Goal: Transaction & Acquisition: Purchase product/service

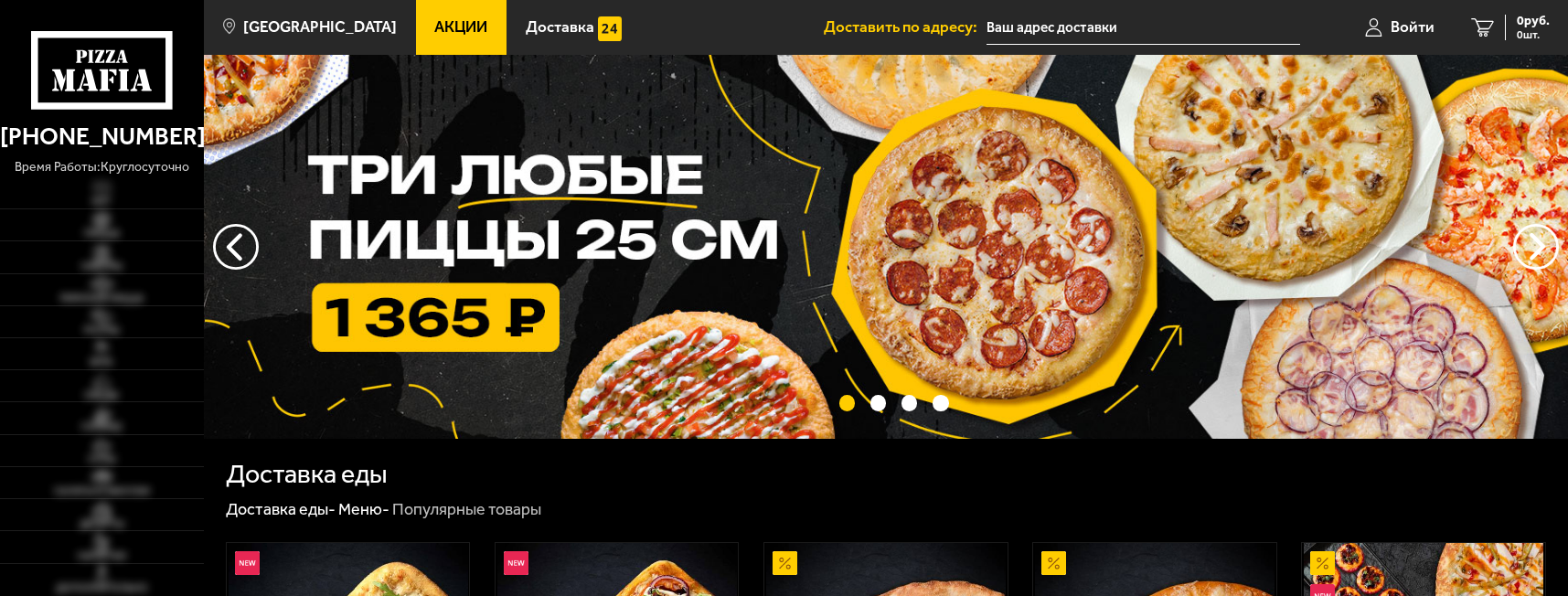
type input "[STREET_ADDRESS]"
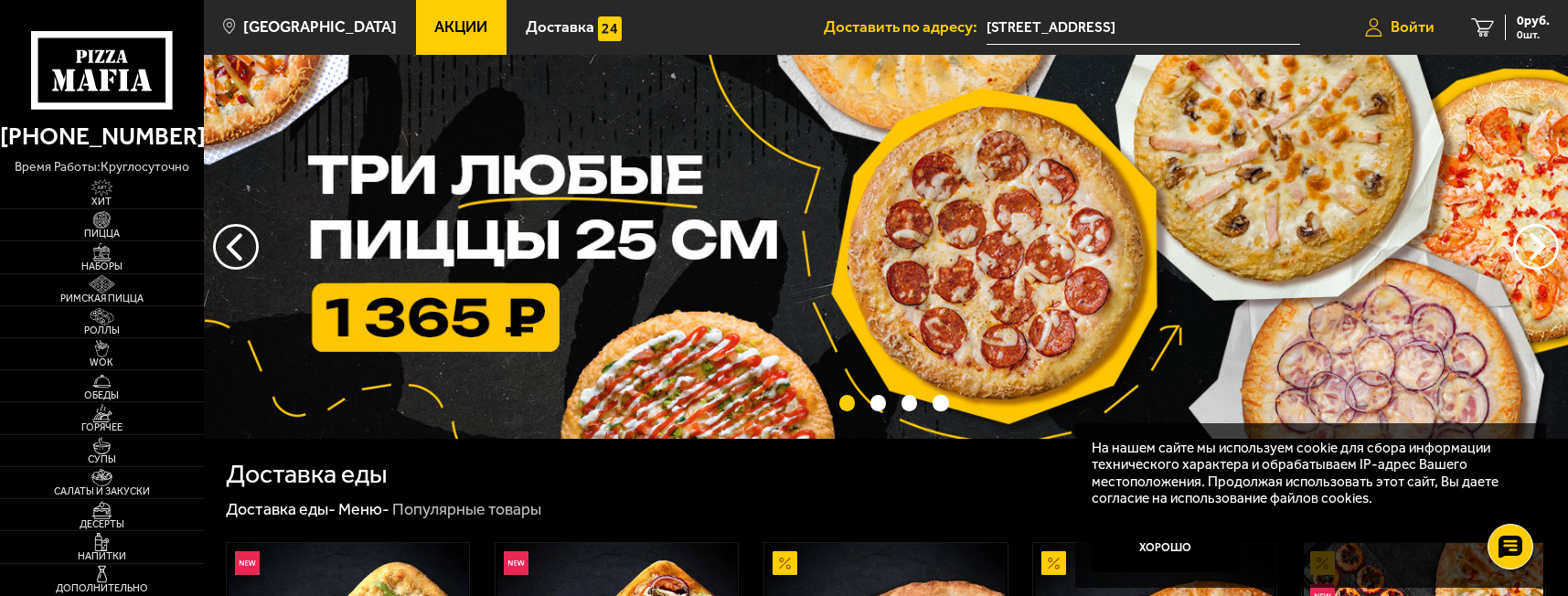
click at [1402, 27] on span "Войти" at bounding box center [1412, 27] width 44 height 15
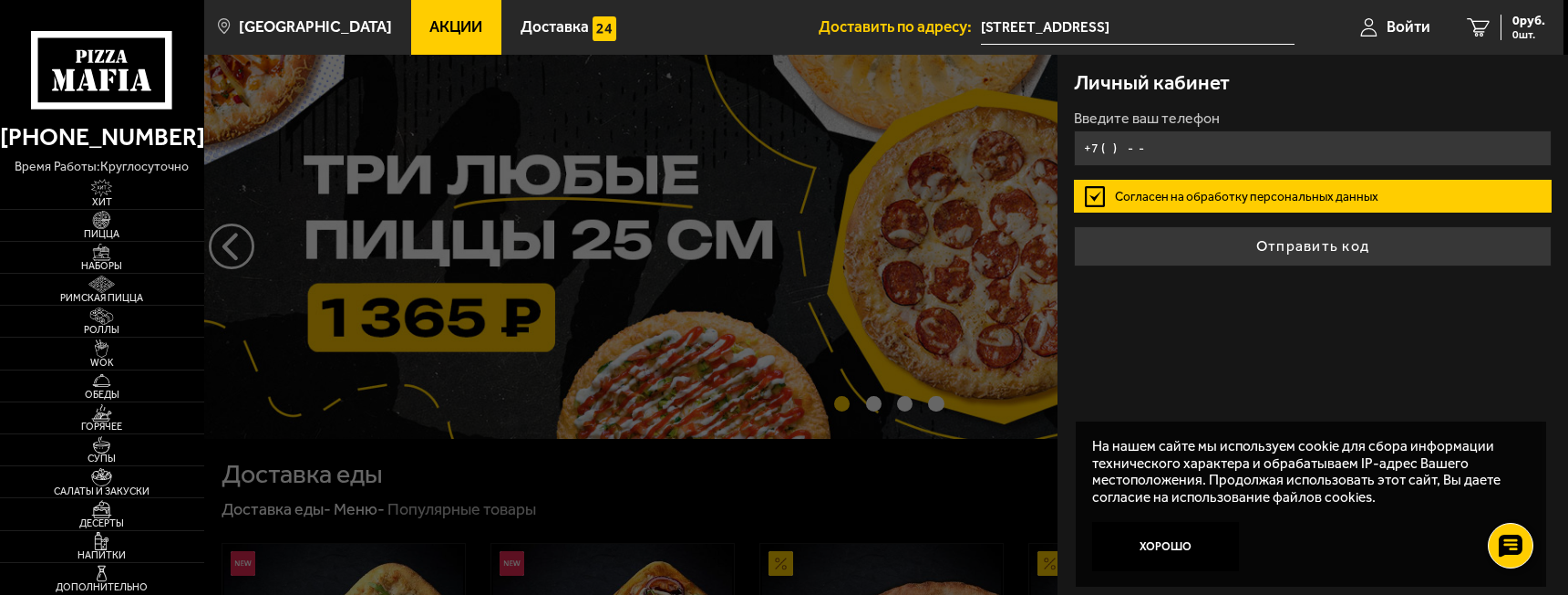
click at [1205, 144] on input "+7 ( ) - -" at bounding box center [1312, 149] width 478 height 36
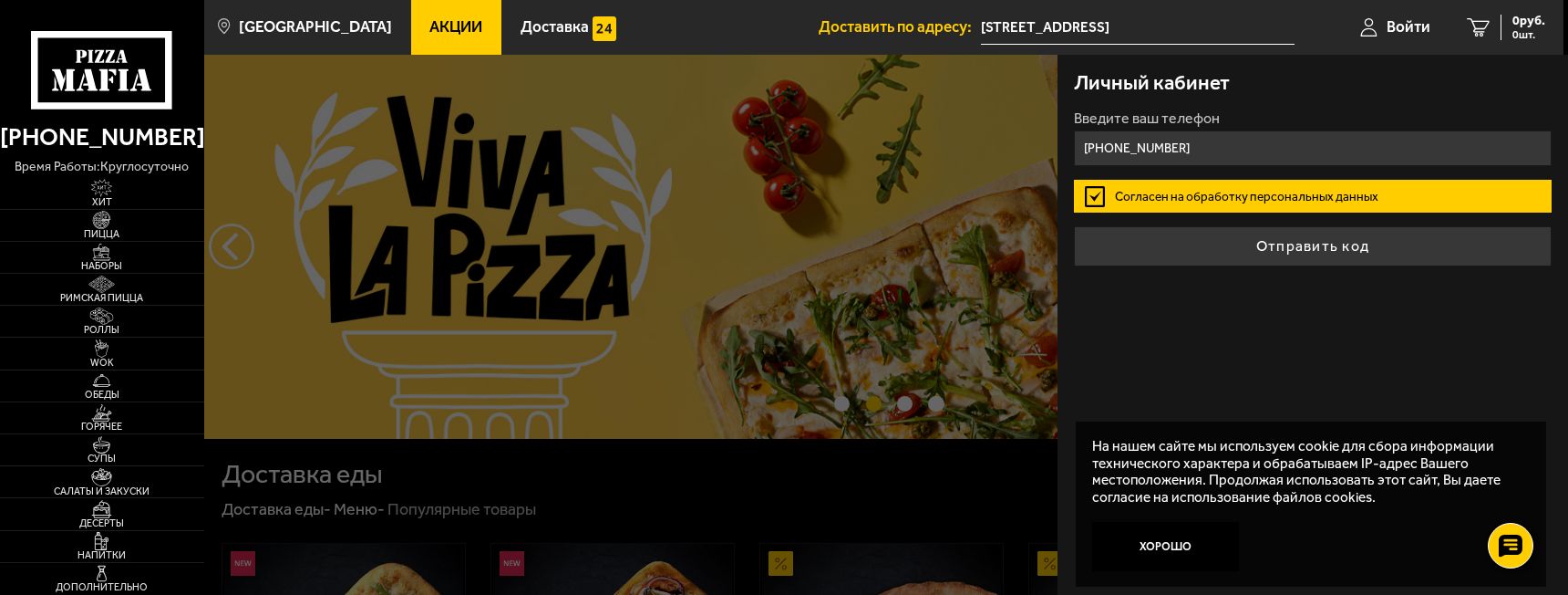
type input "[PHONE_NUMBER]"
click at [1074, 226] on button "Отправить код" at bounding box center [1312, 246] width 478 height 40
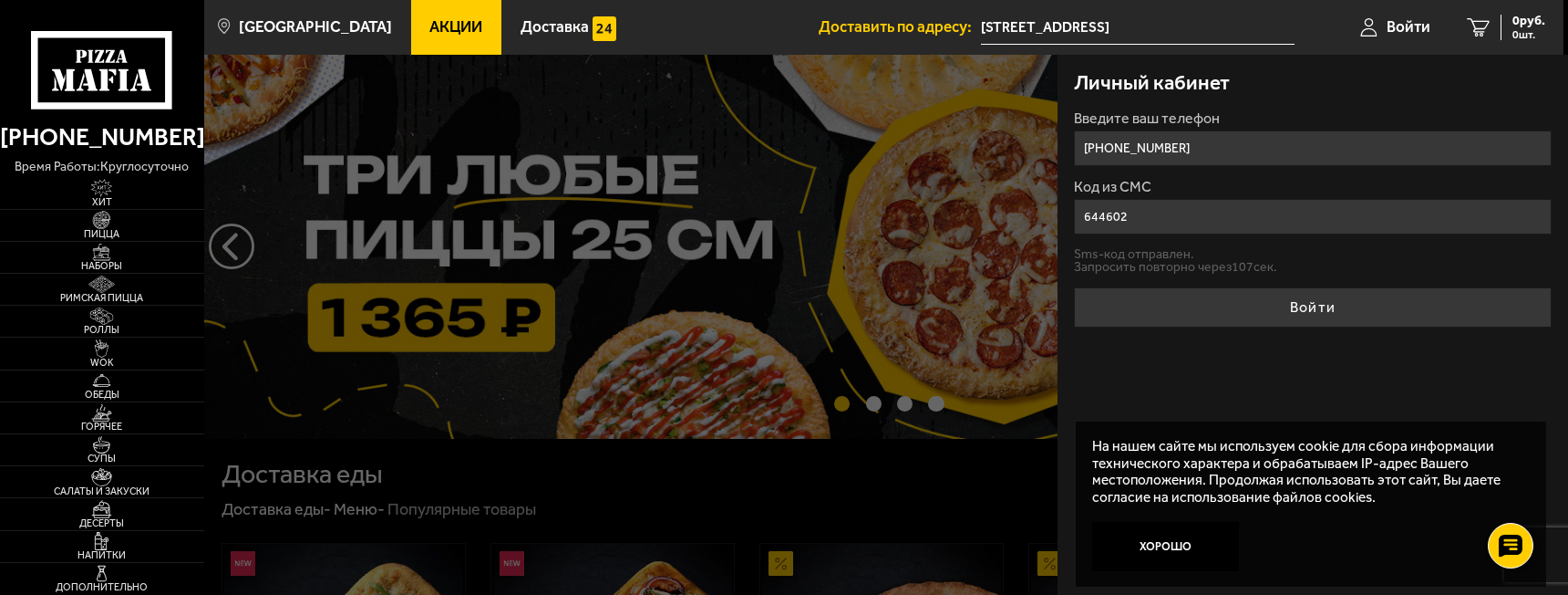
type input "644602"
click at [1074, 287] on button "Войти" at bounding box center [1312, 307] width 478 height 40
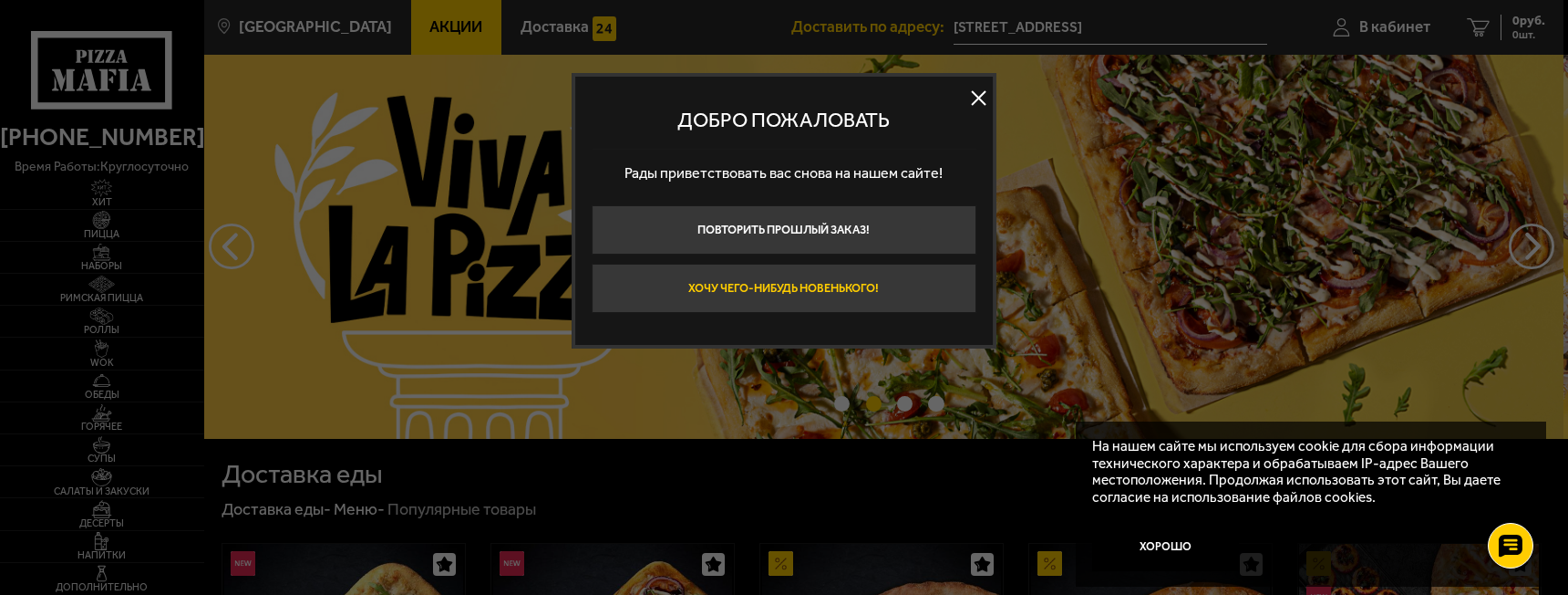
click at [907, 279] on button "Хочу чего-нибудь новенького!" at bounding box center [784, 288] width 384 height 49
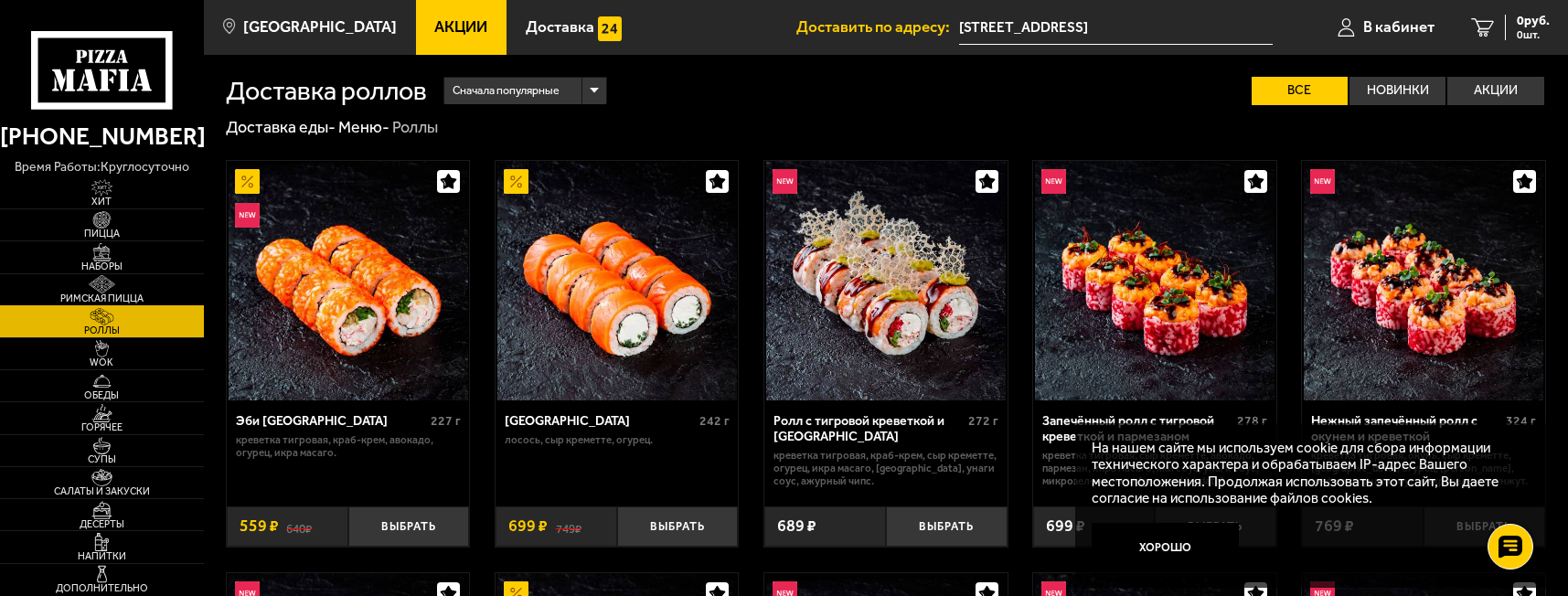
click at [87, 289] on img at bounding box center [102, 284] width 63 height 18
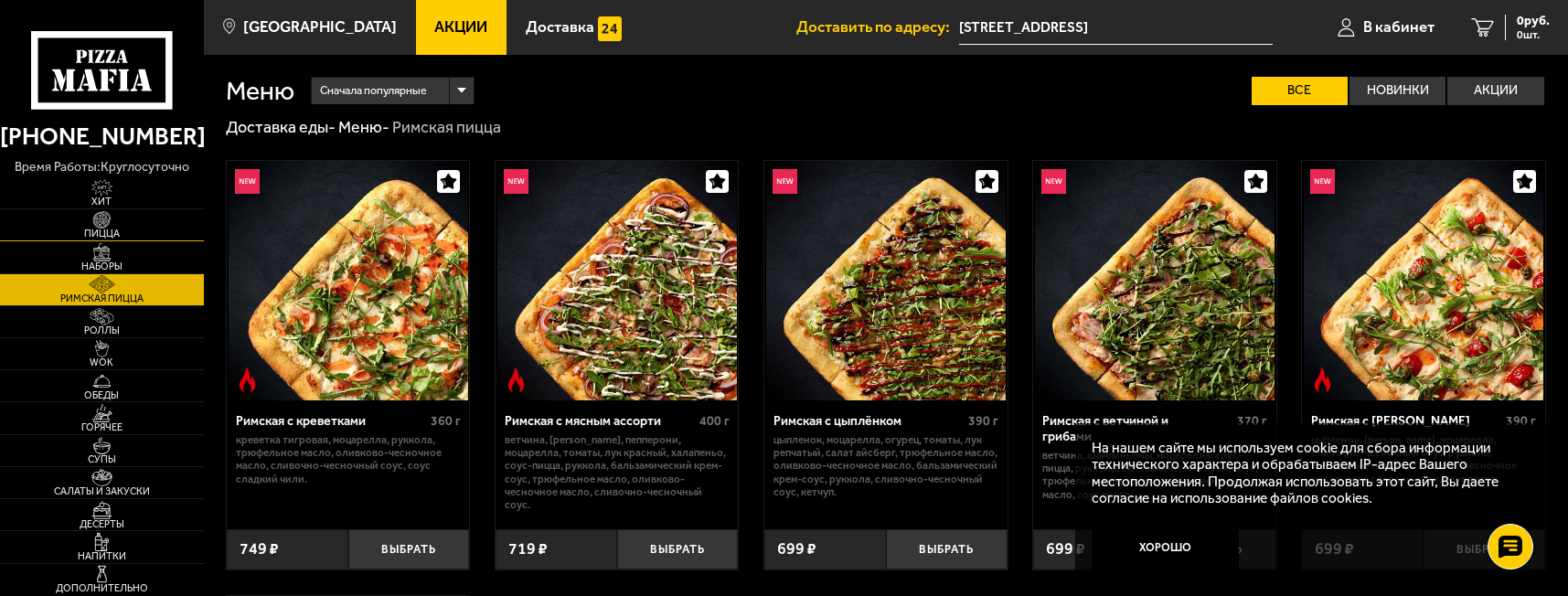
click at [113, 213] on img at bounding box center [102, 219] width 63 height 18
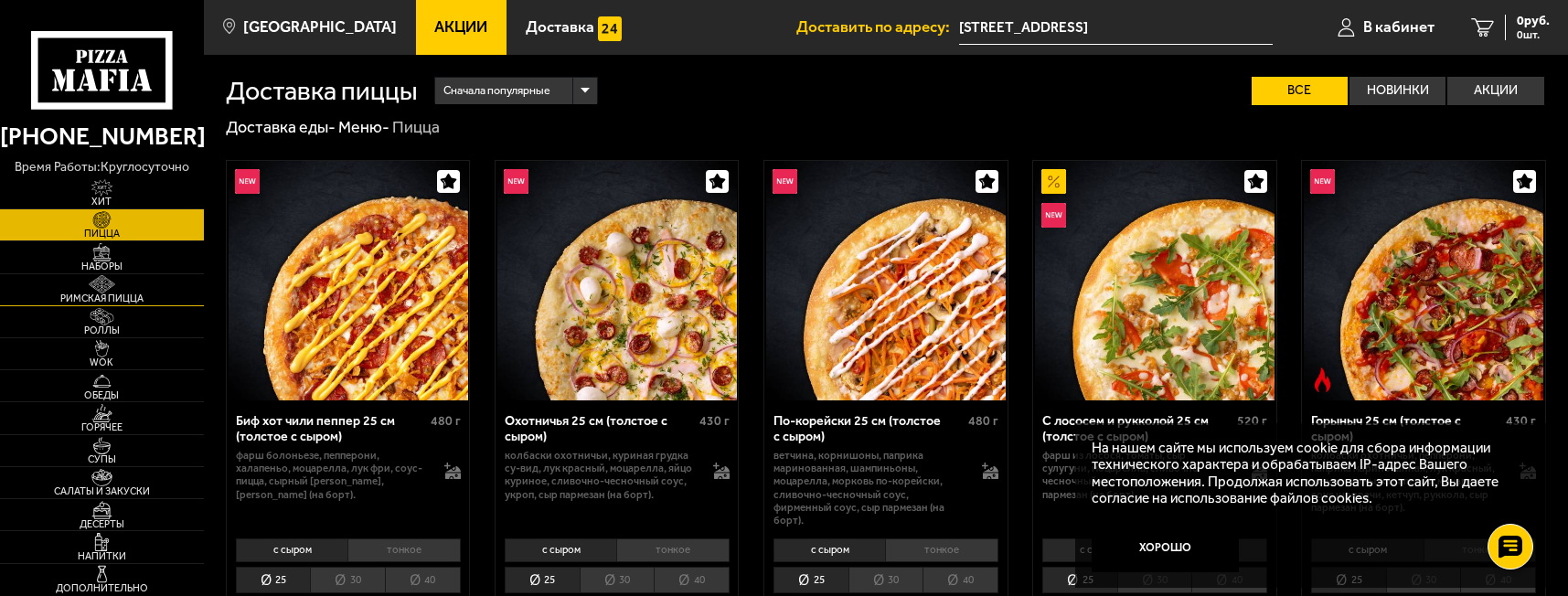
click at [110, 300] on span "Римская пицца" at bounding box center [102, 298] width 204 height 10
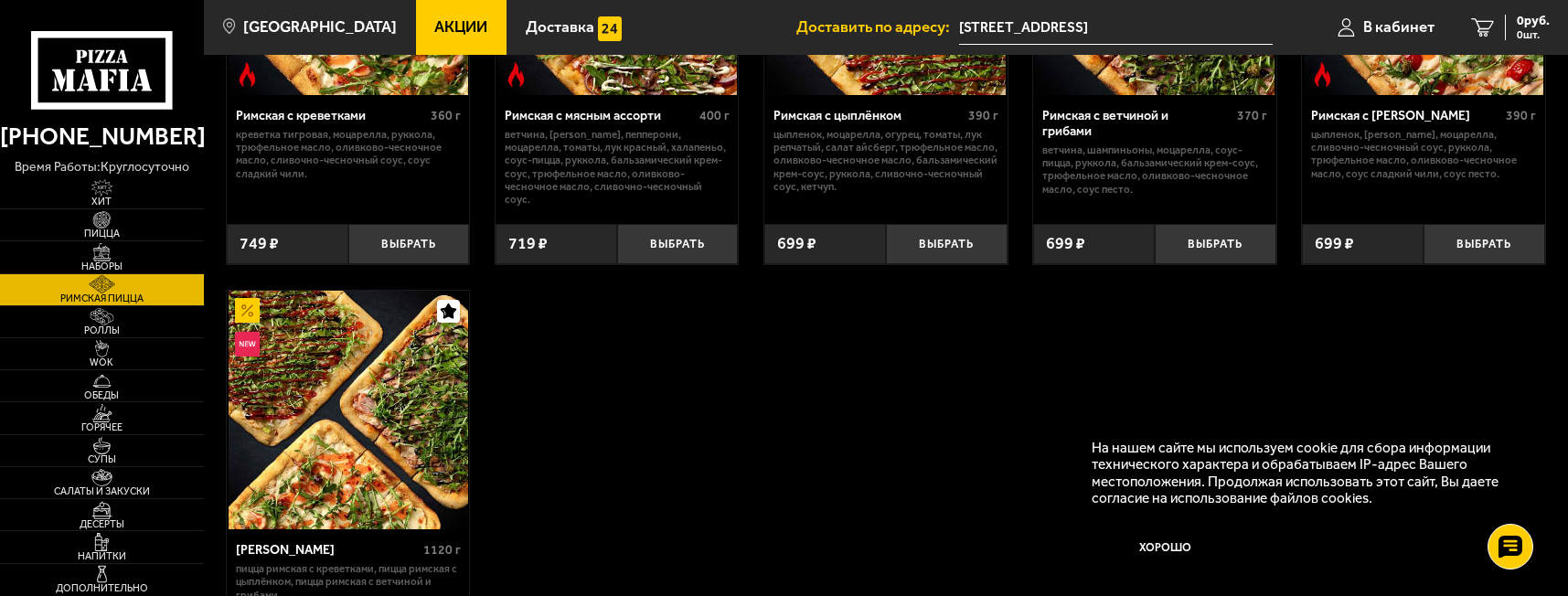
scroll to position [137, 0]
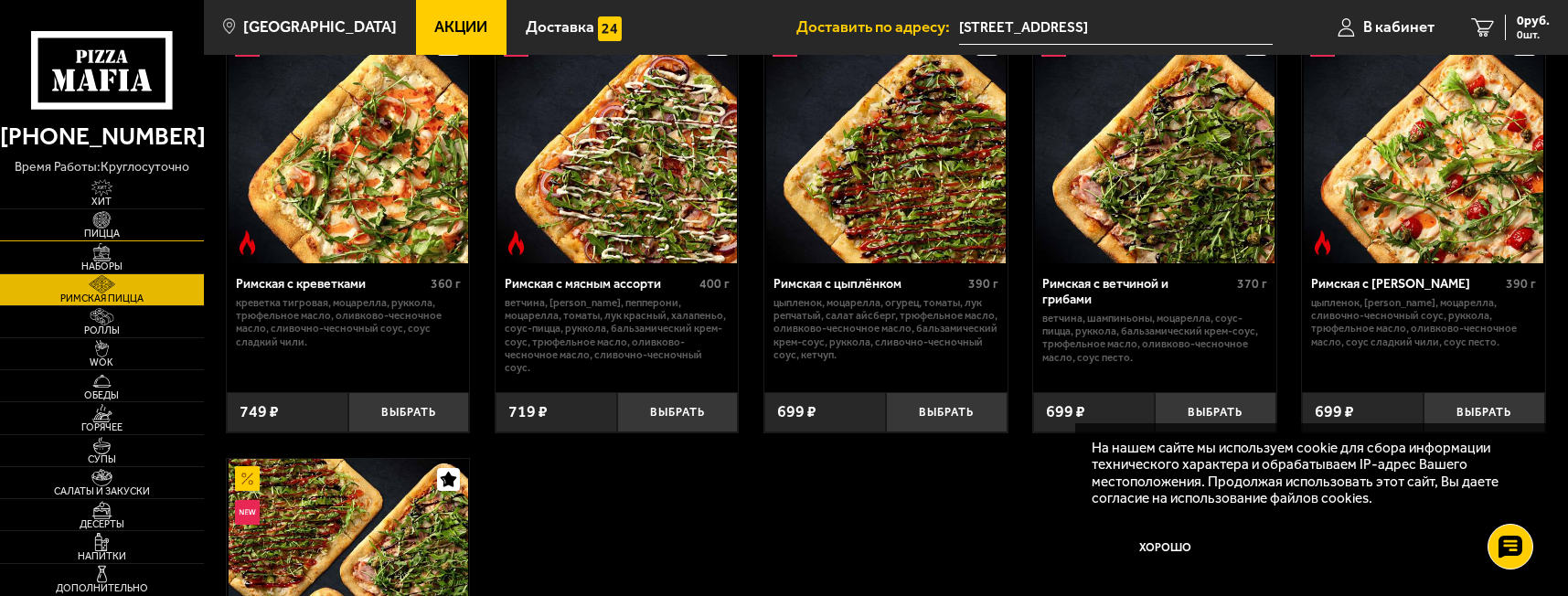
click at [112, 238] on span "Пицца" at bounding box center [102, 233] width 204 height 10
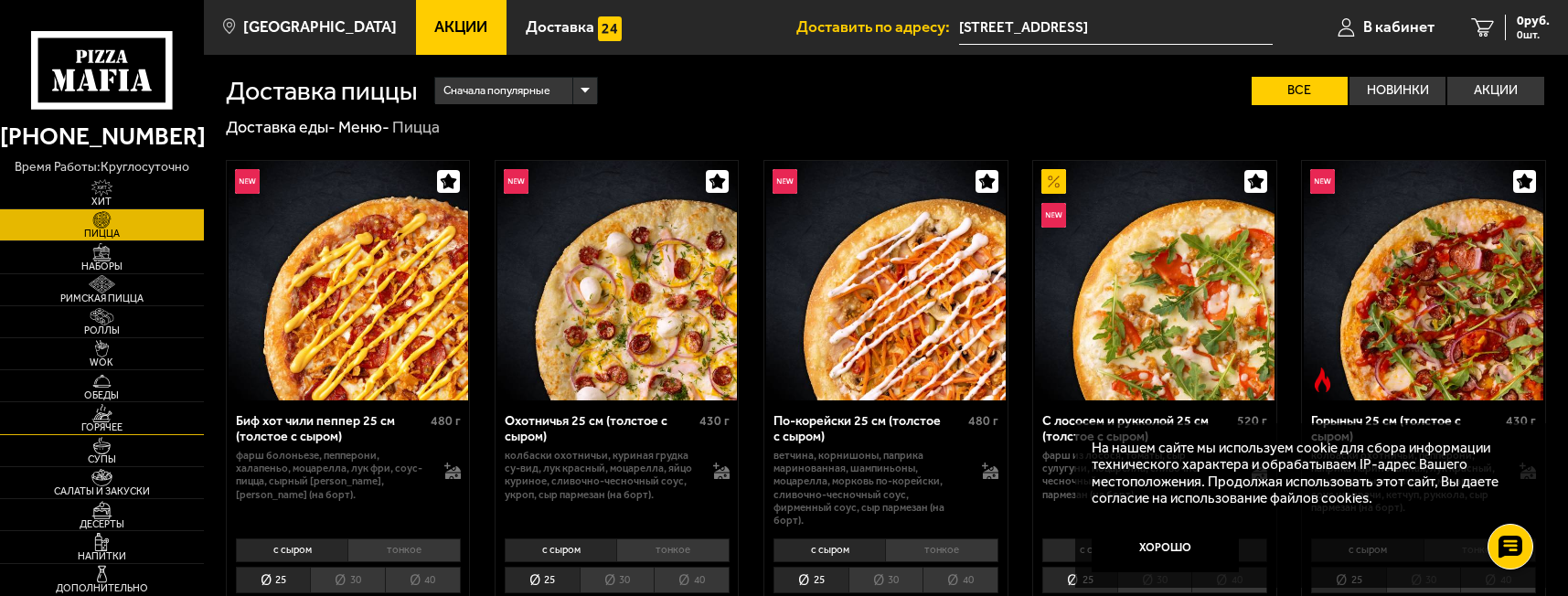
click at [123, 433] on span "Горячее" at bounding box center [102, 427] width 204 height 10
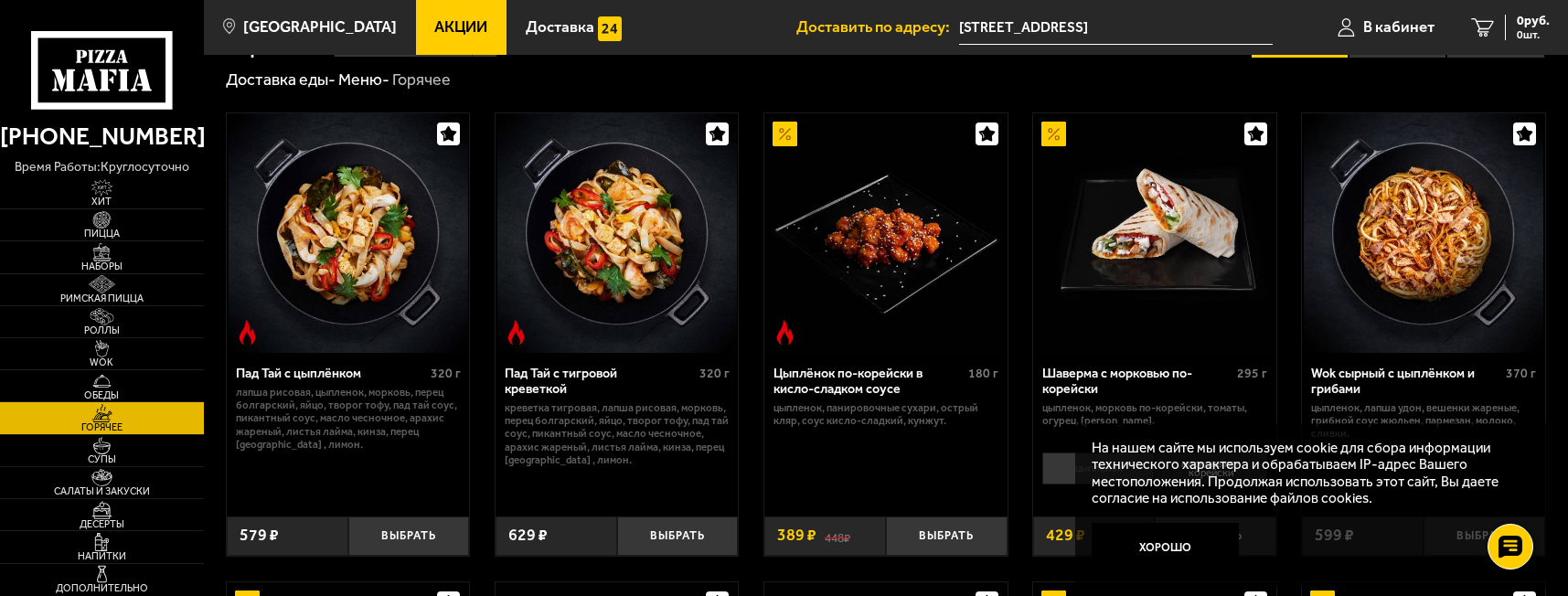
scroll to position [46, 0]
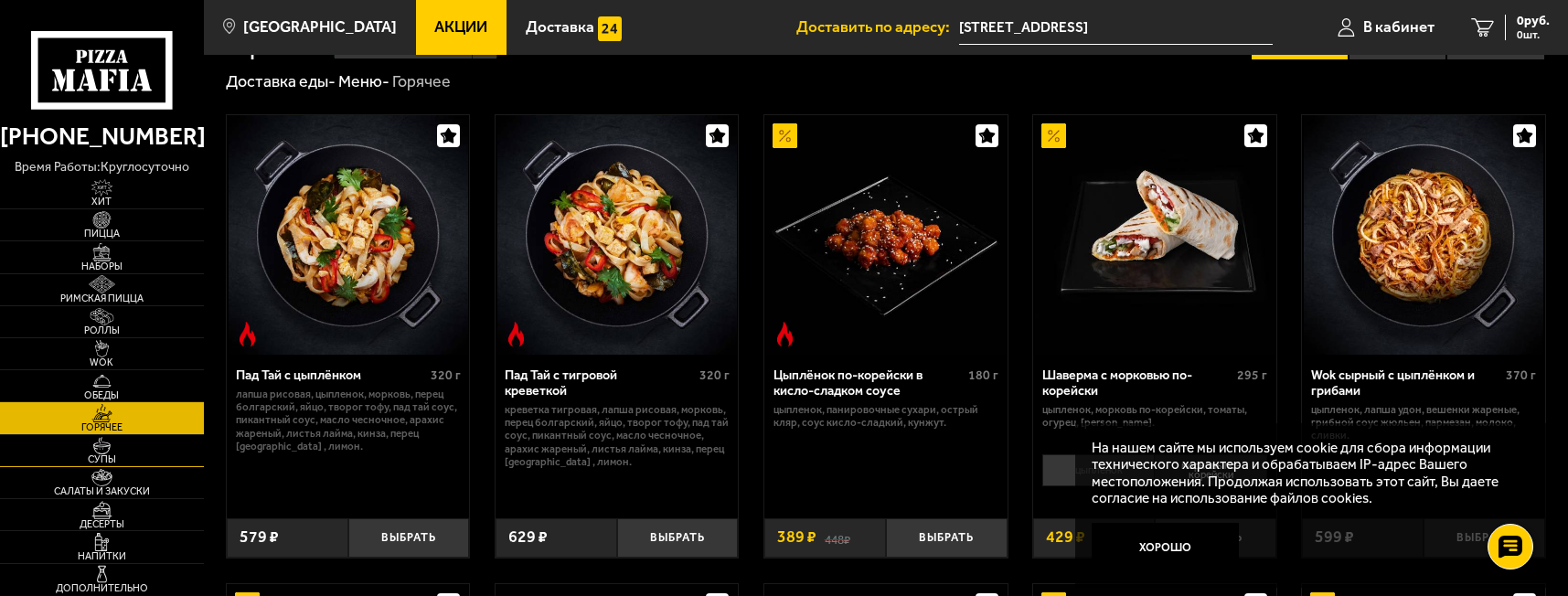
click at [135, 450] on link "Супы" at bounding box center [102, 450] width 204 height 31
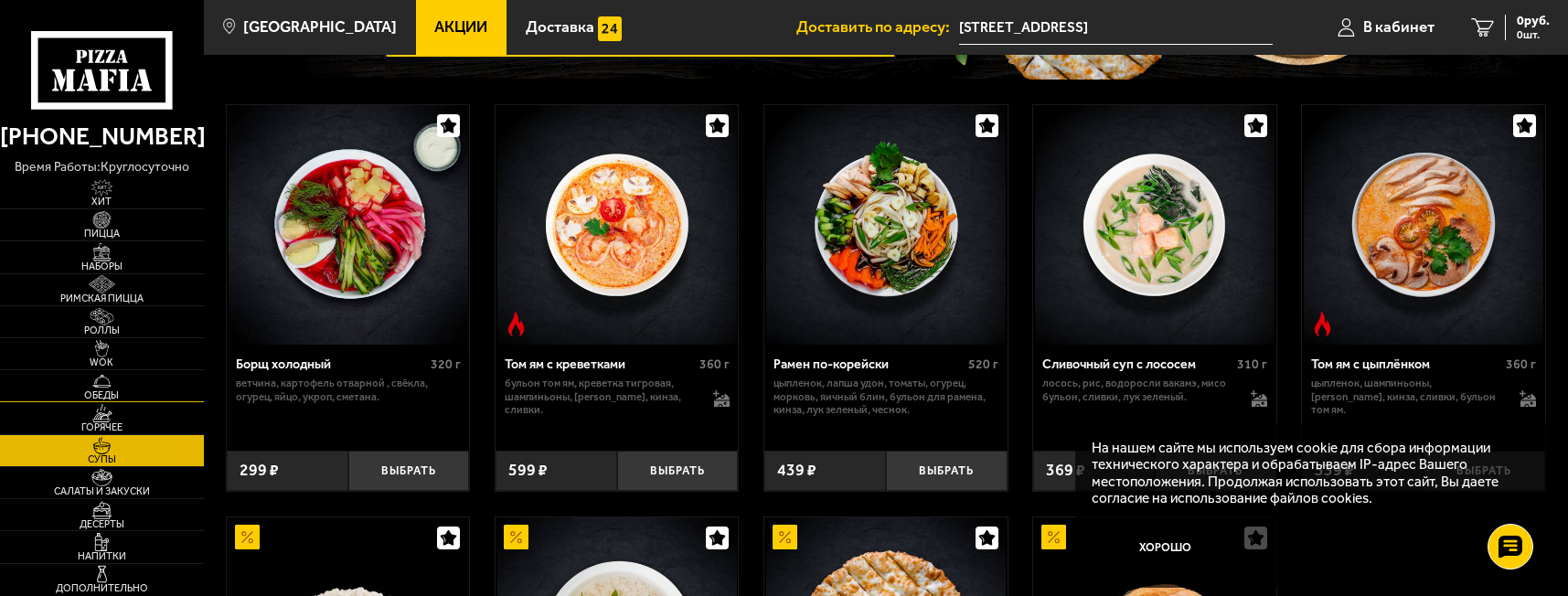
scroll to position [365, 0]
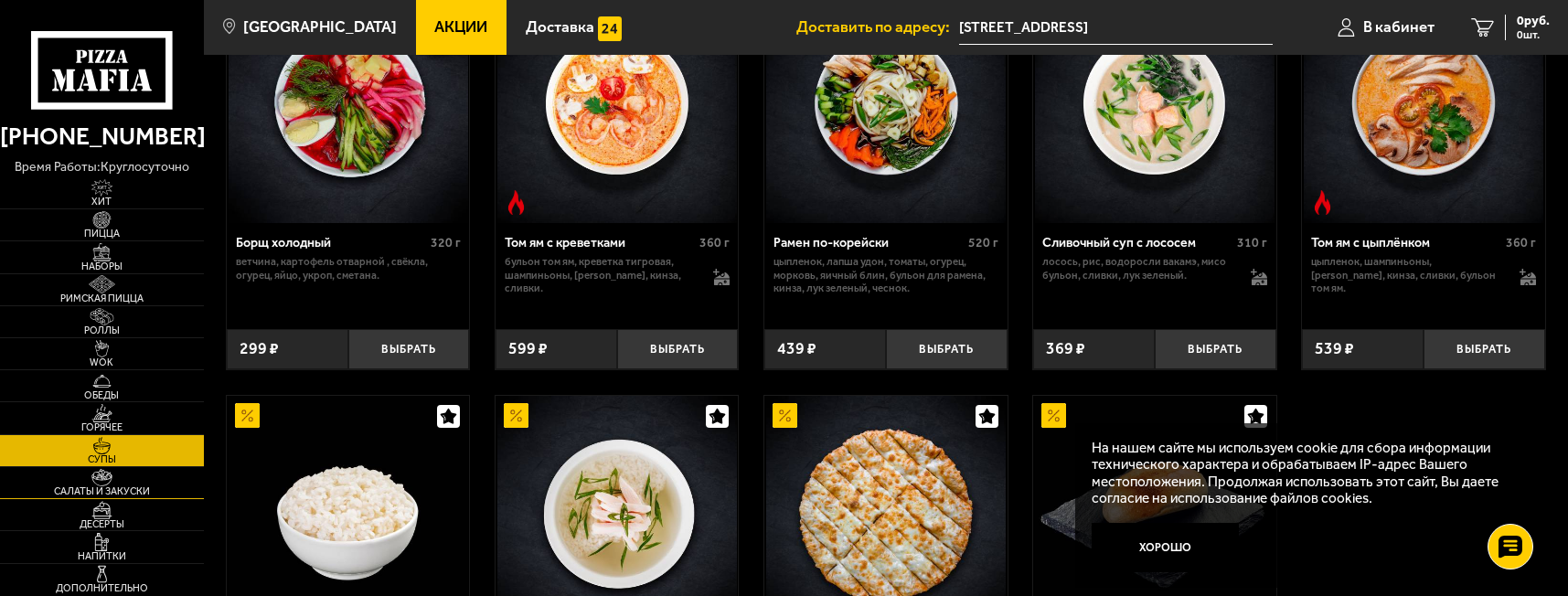
click at [111, 479] on img at bounding box center [102, 477] width 63 height 18
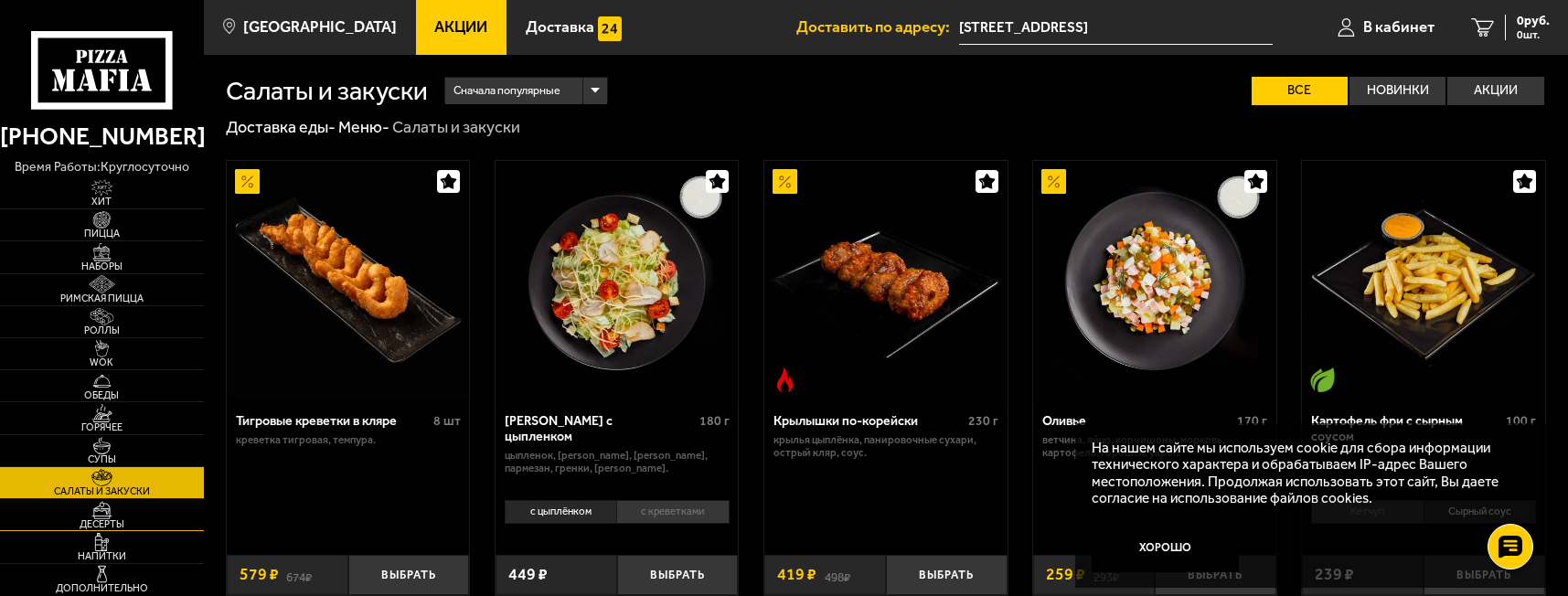
click at [118, 512] on img at bounding box center [102, 510] width 63 height 18
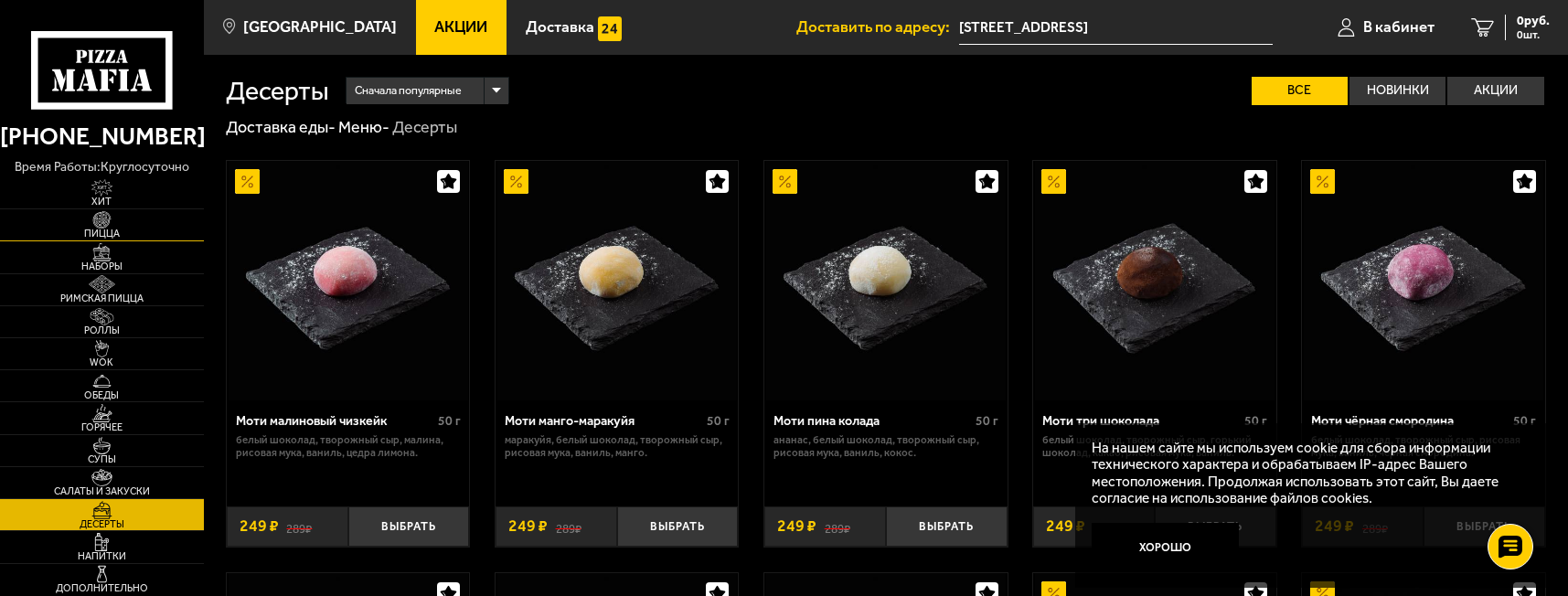
click at [105, 218] on img at bounding box center [102, 219] width 63 height 18
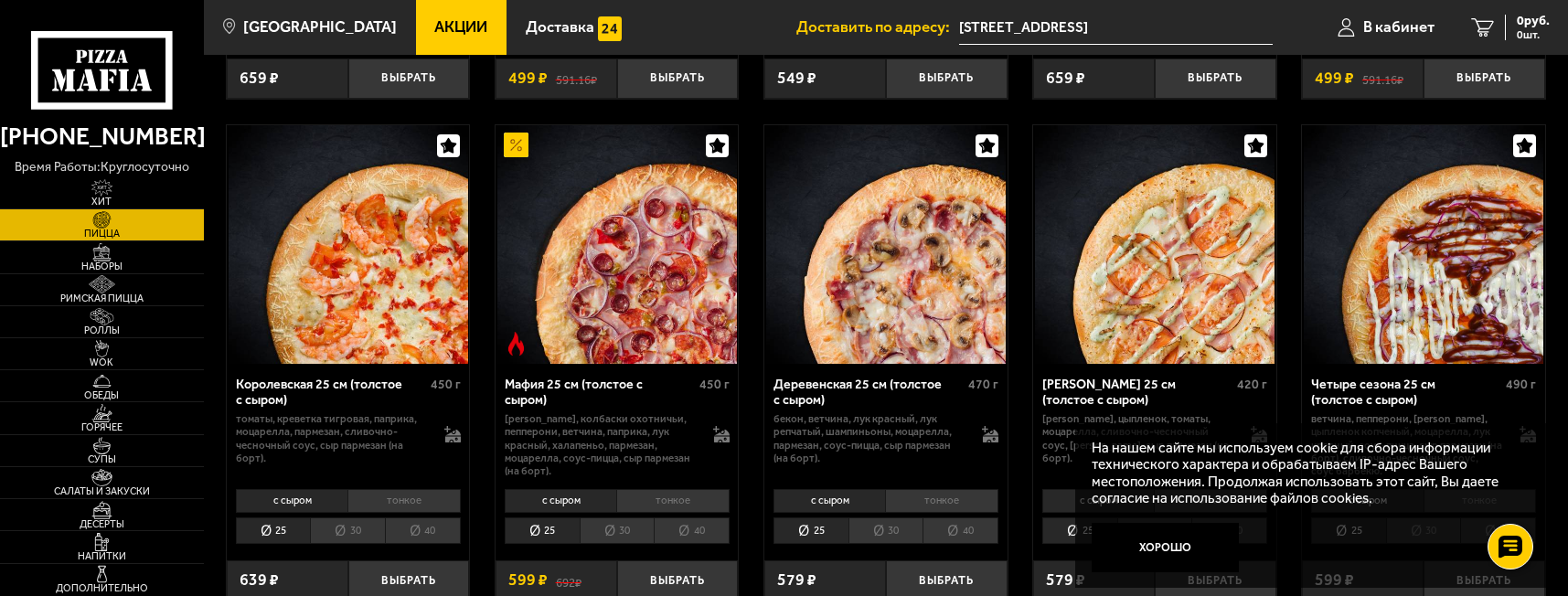
scroll to position [2102, 0]
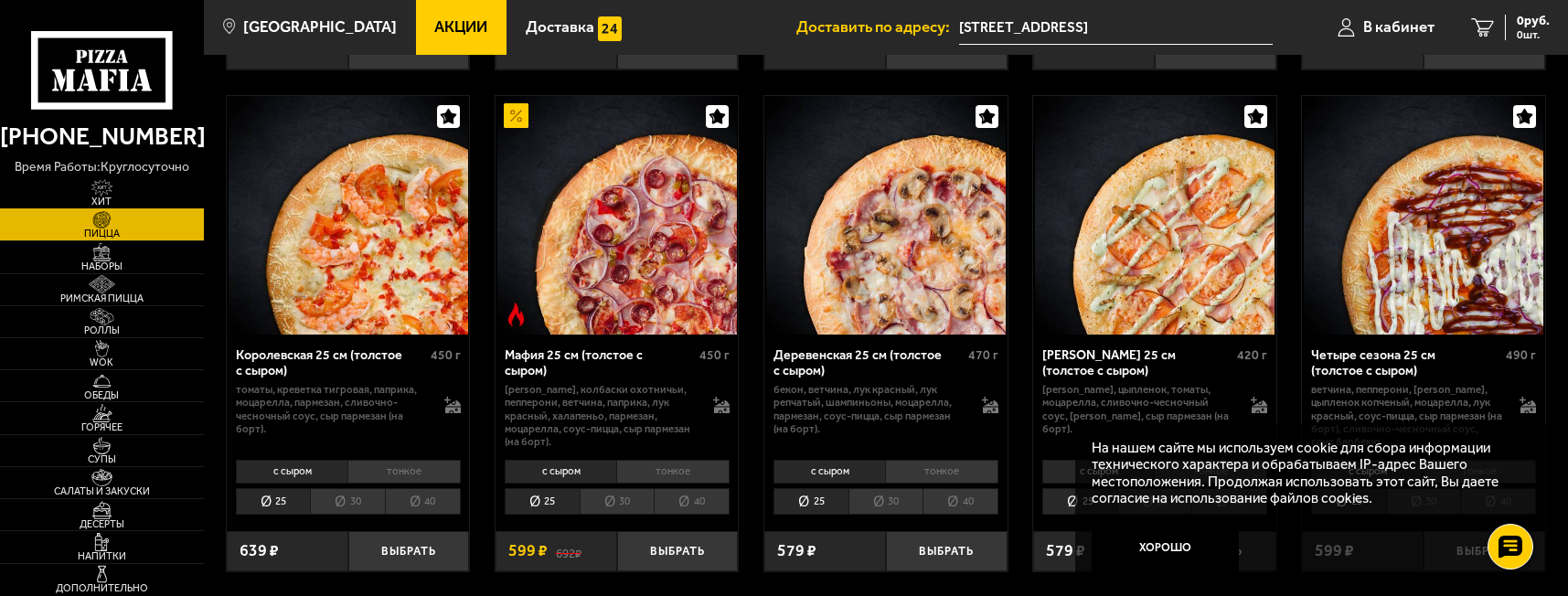
click at [143, 190] on link "Хит" at bounding box center [102, 193] width 204 height 31
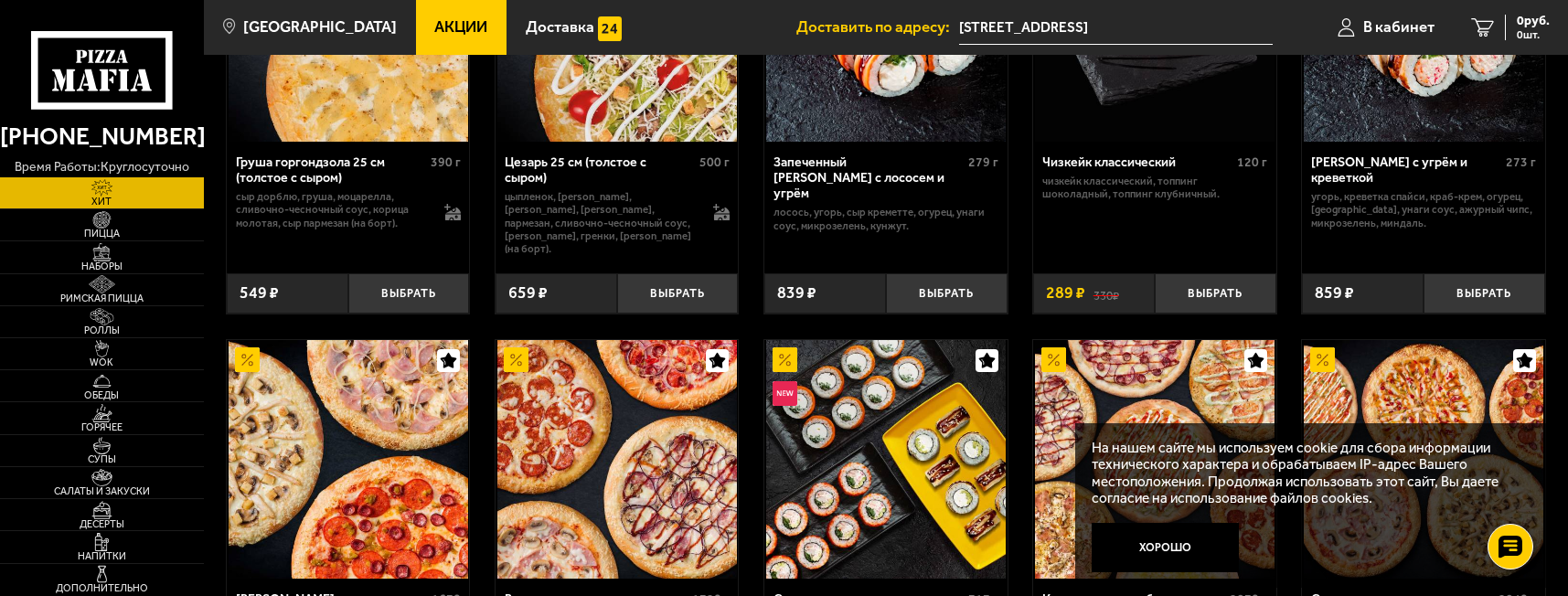
scroll to position [568, 0]
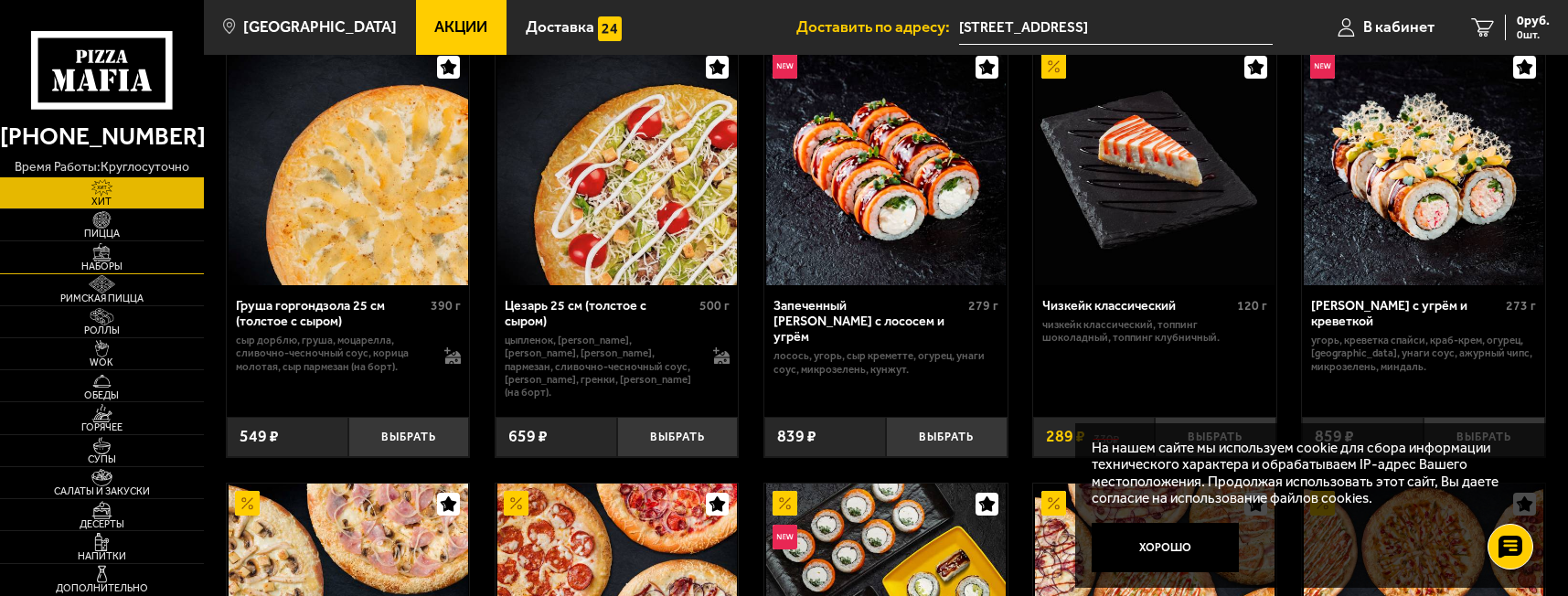
click at [121, 261] on span "Наборы" at bounding box center [102, 266] width 204 height 10
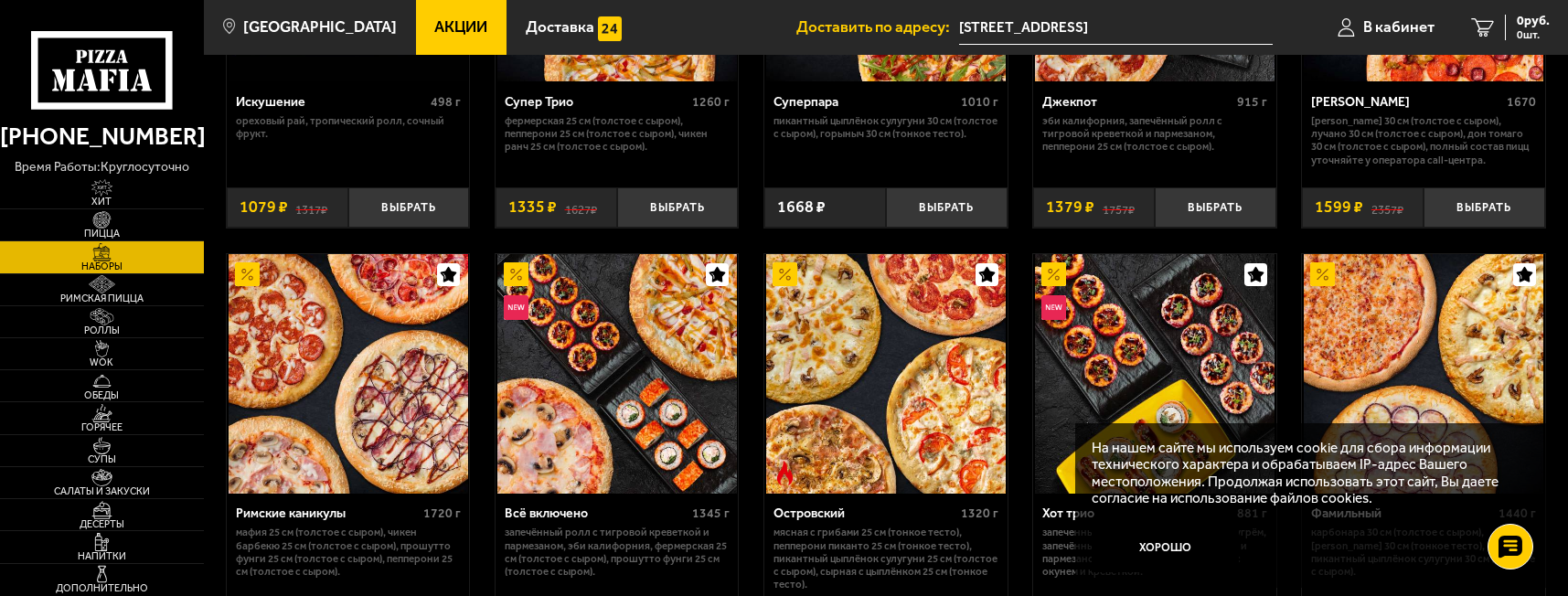
scroll to position [1325, 0]
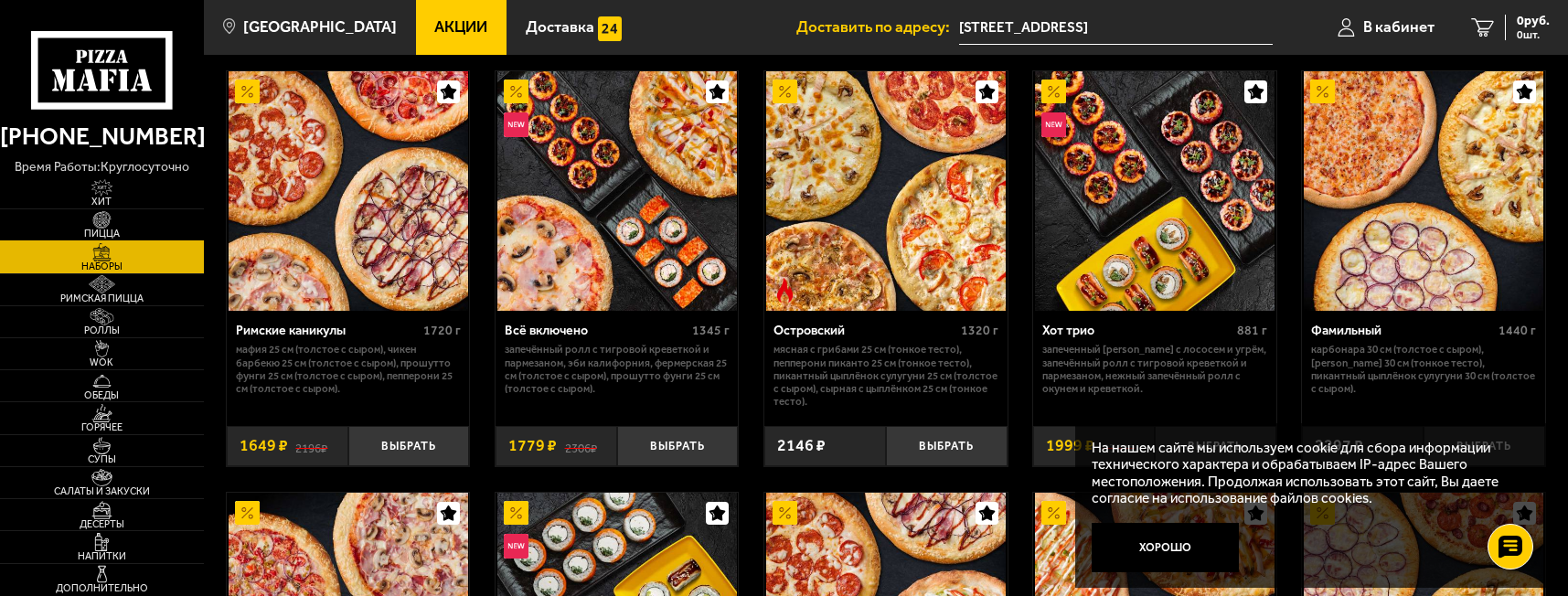
click at [98, 233] on span "Пицца" at bounding box center [102, 233] width 204 height 10
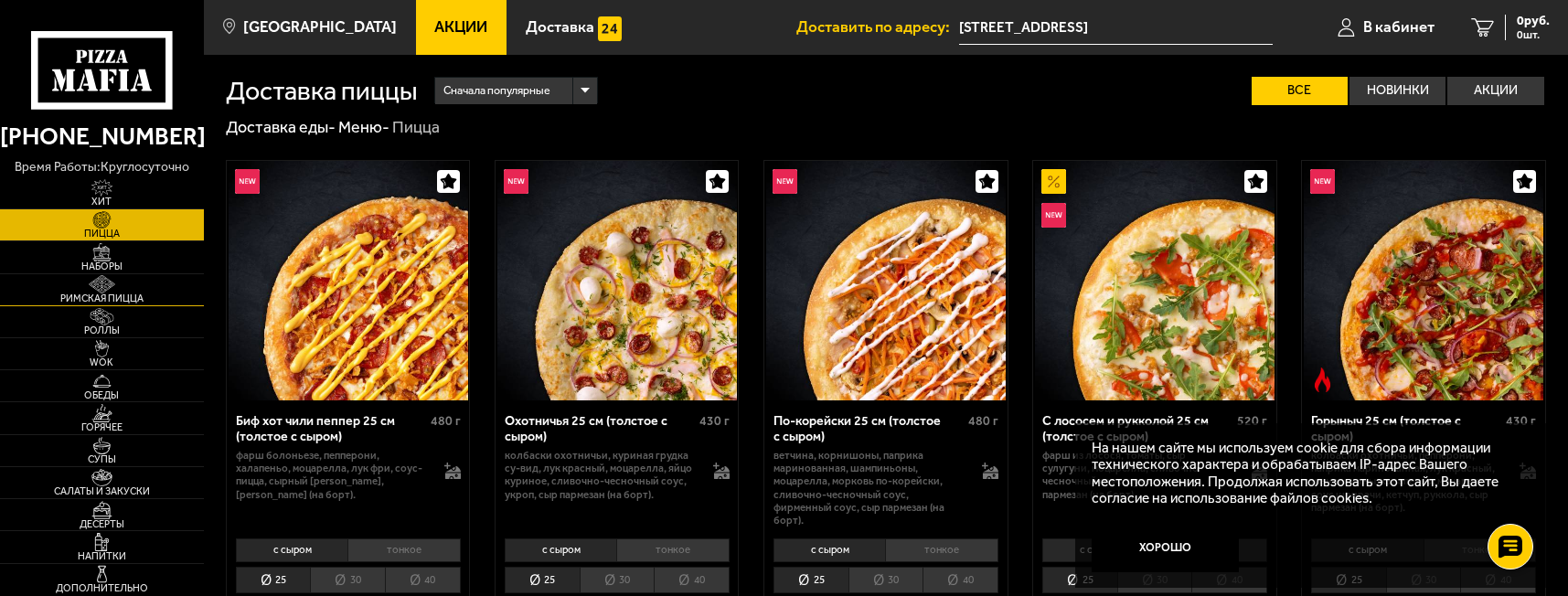
click at [135, 288] on link "Римская пицца" at bounding box center [102, 289] width 204 height 31
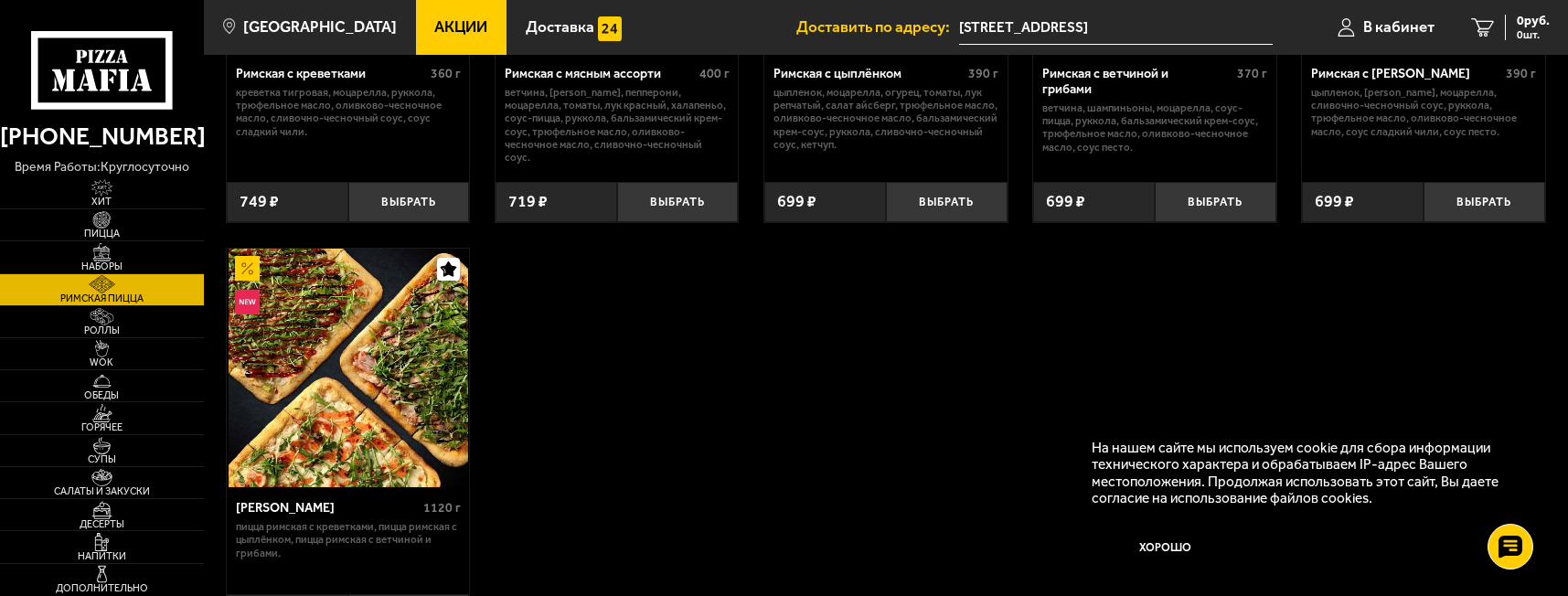
scroll to position [411, 0]
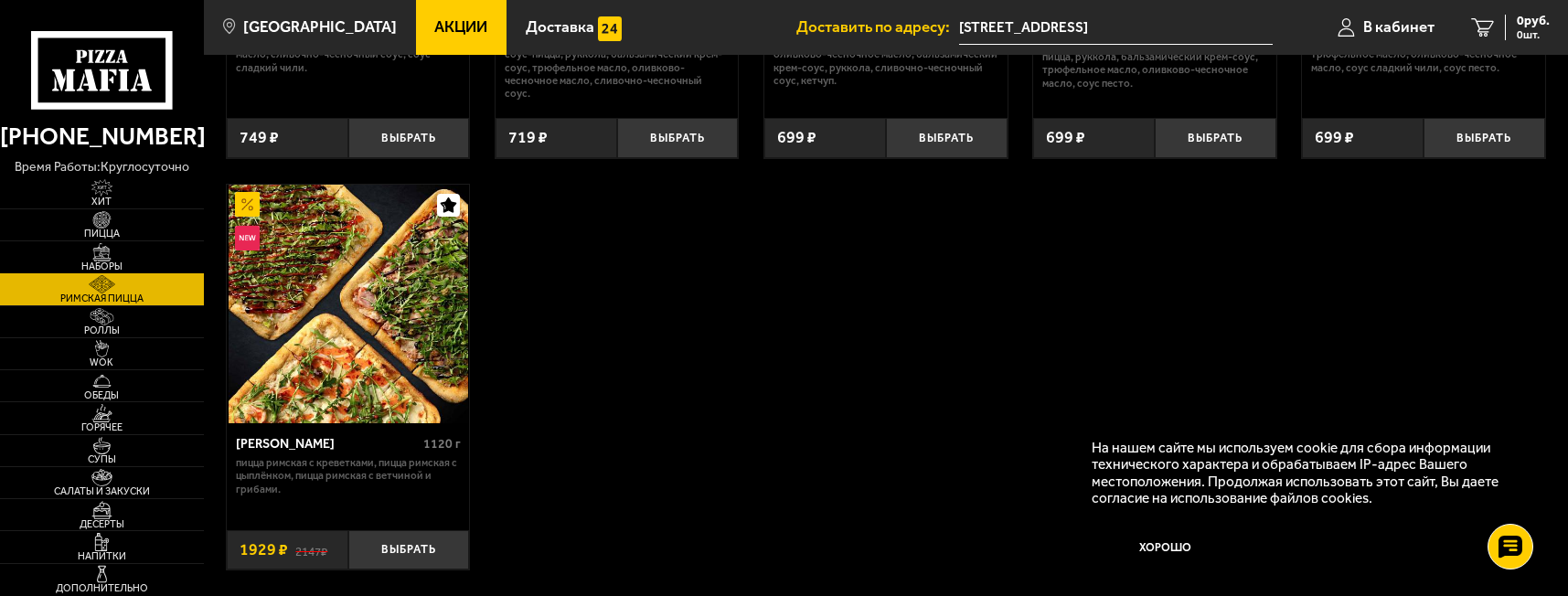
click at [115, 247] on img at bounding box center [102, 251] width 63 height 18
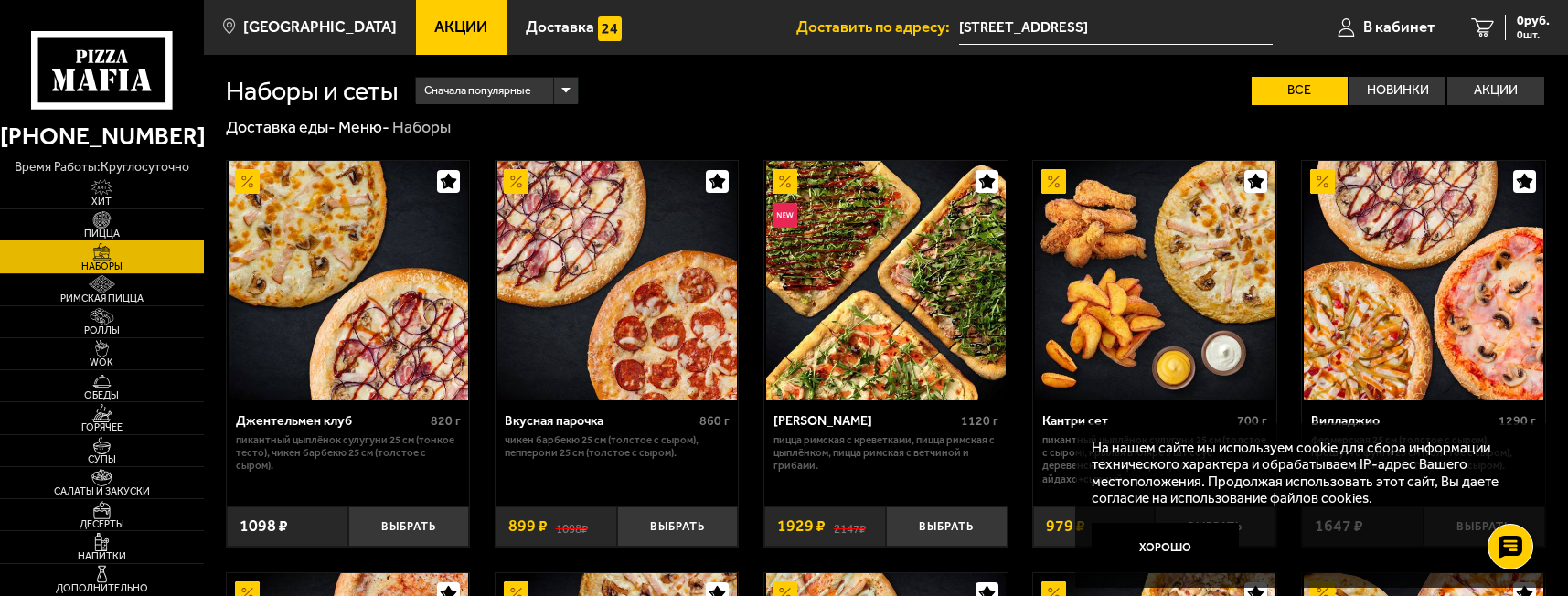
click at [113, 227] on img at bounding box center [102, 219] width 63 height 18
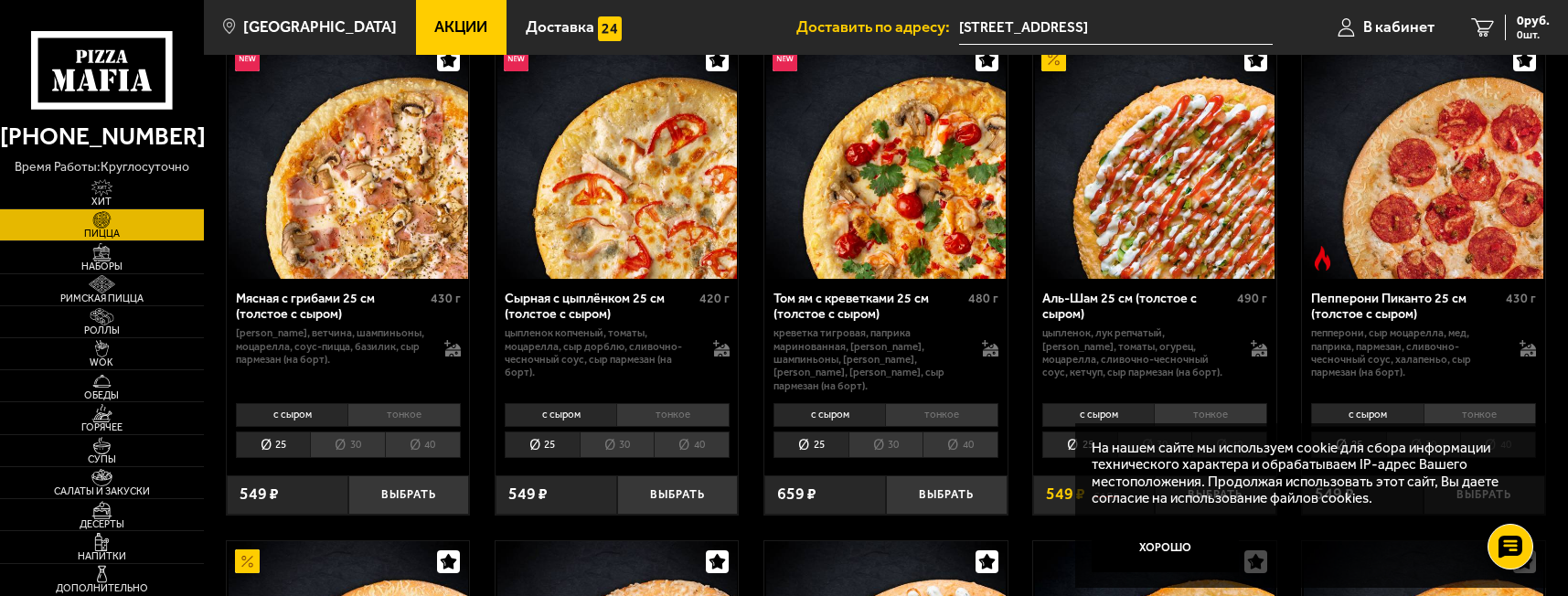
scroll to position [594, 0]
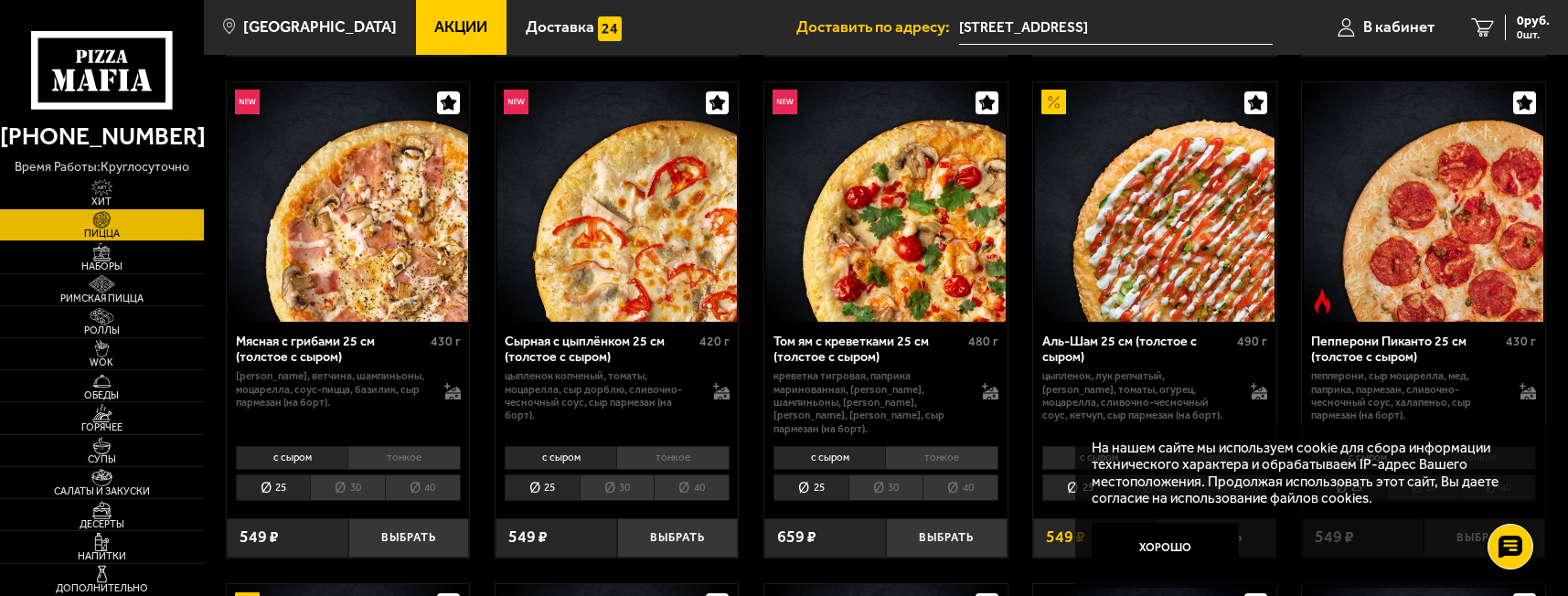
click at [898, 475] on li "30" at bounding box center [886, 488] width 75 height 27
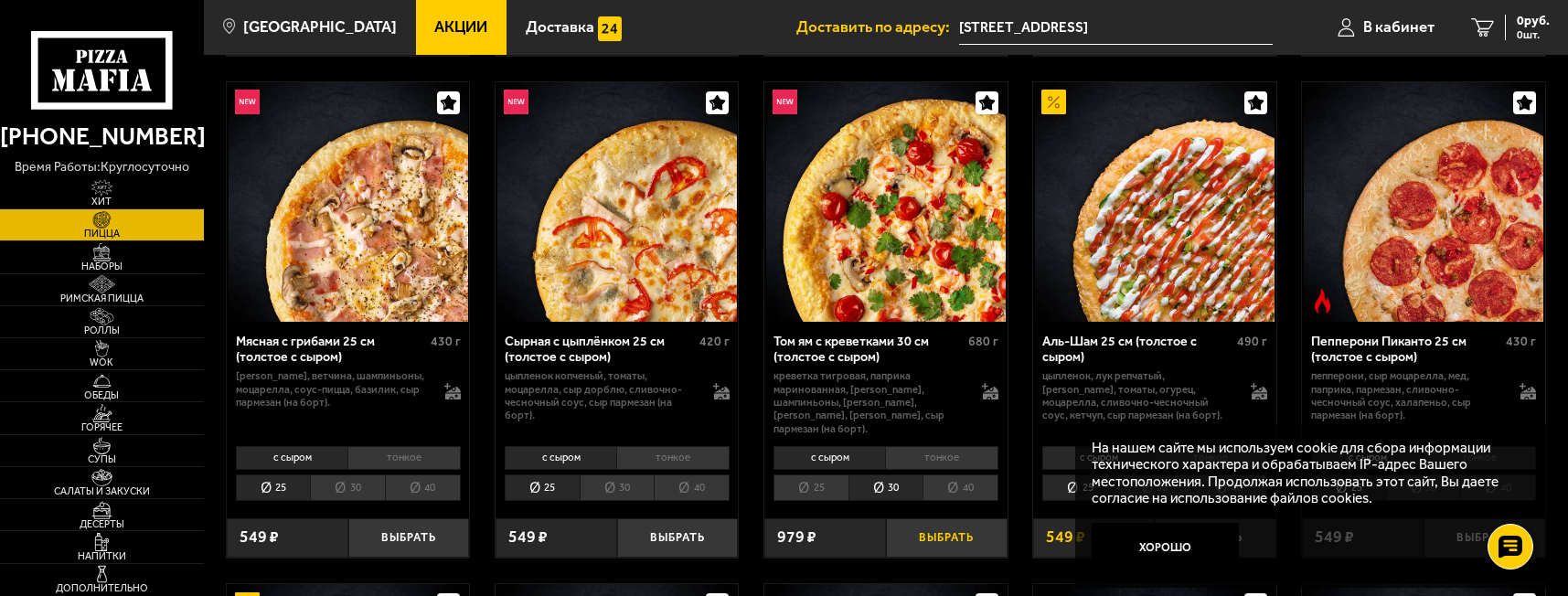
click at [937, 518] on button "Выбрать" at bounding box center [946, 538] width 121 height 40
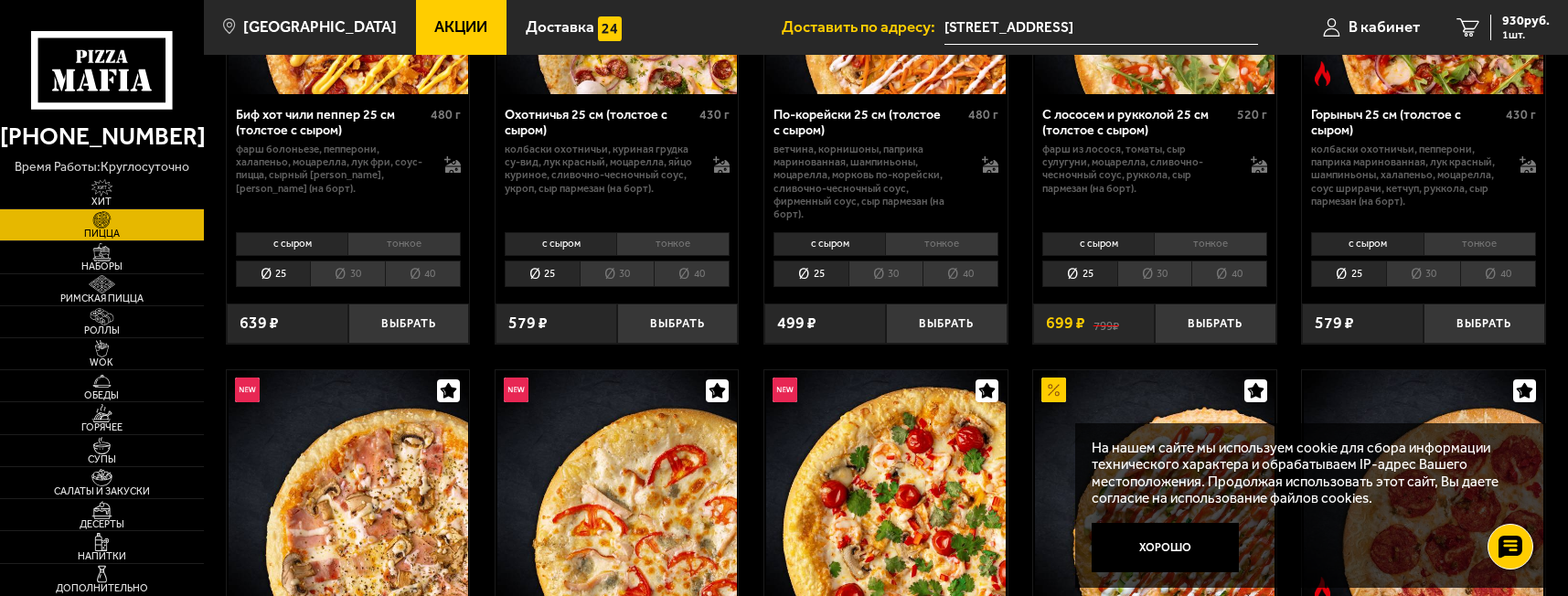
scroll to position [320, 0]
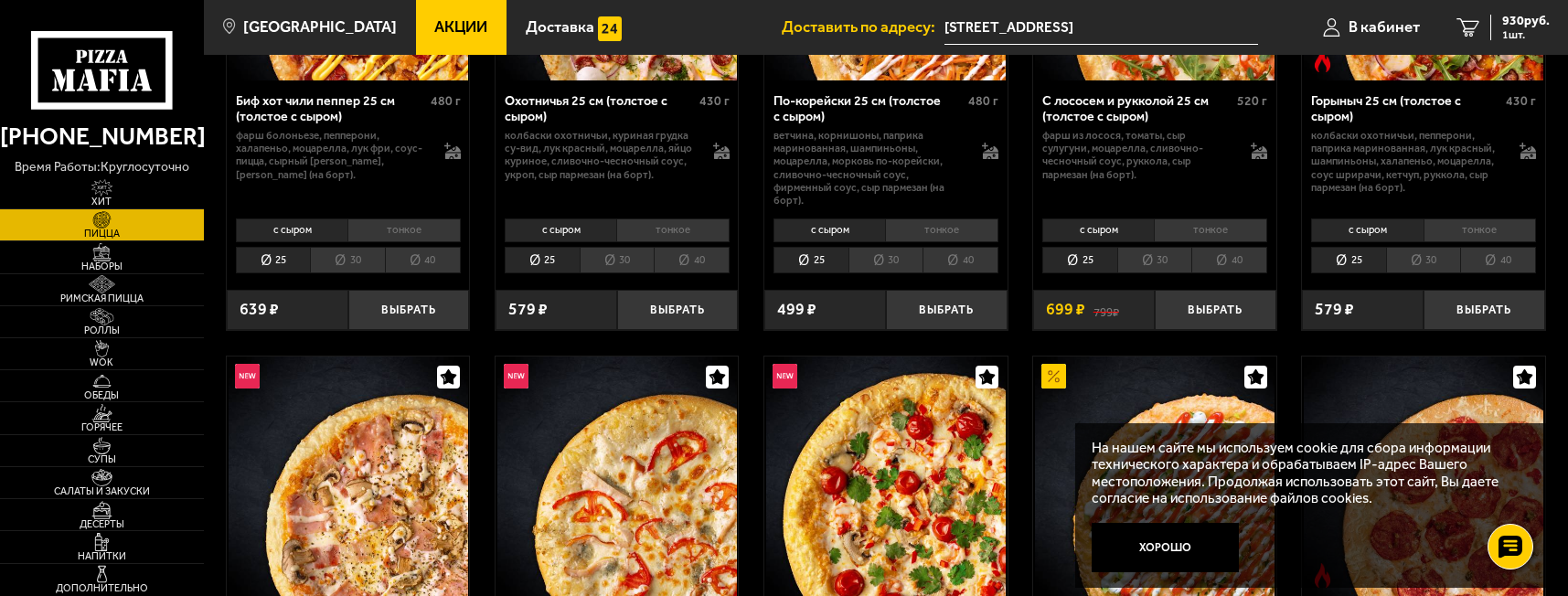
click at [1163, 247] on li "30" at bounding box center [1154, 260] width 75 height 27
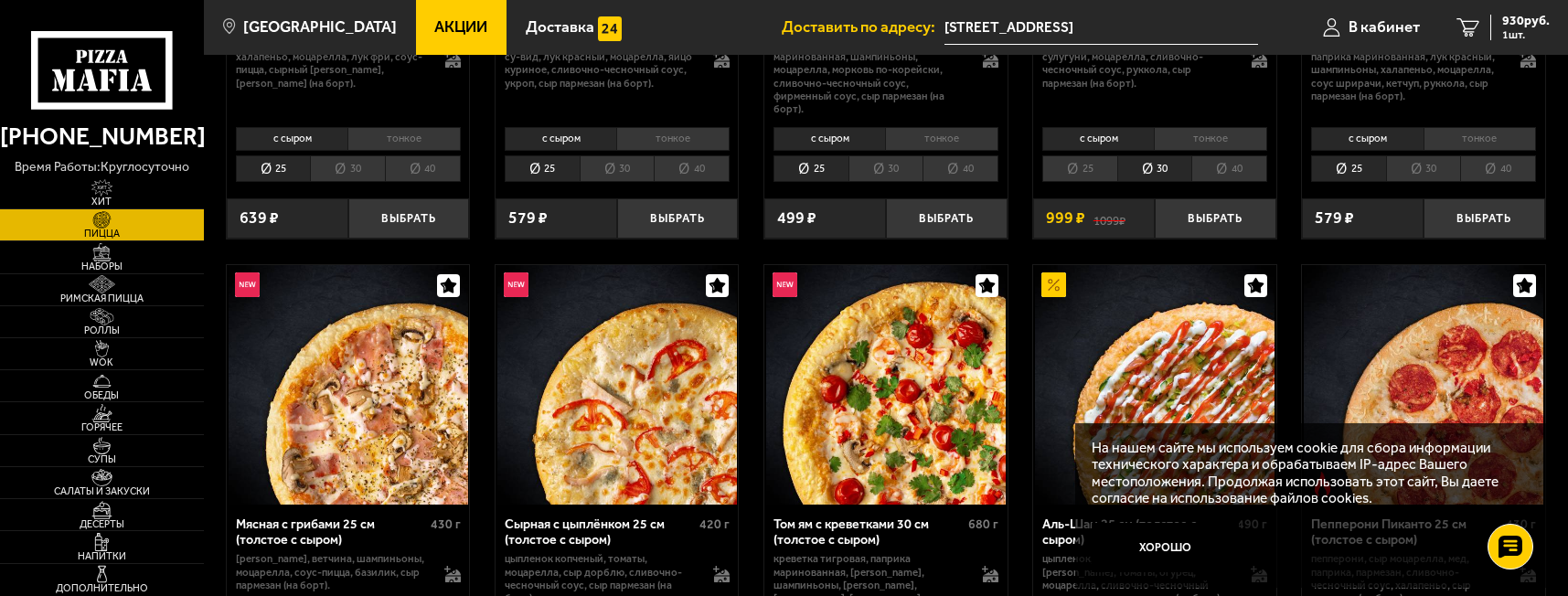
scroll to position [229, 0]
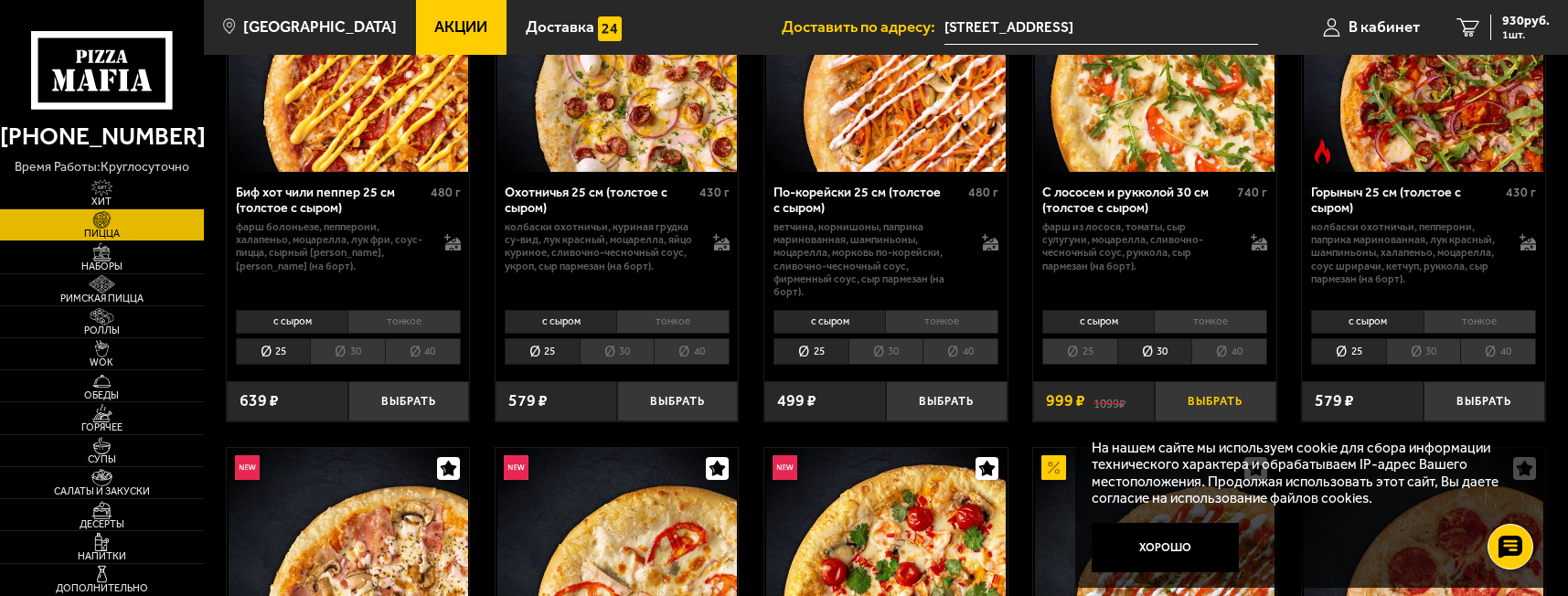
click at [1205, 398] on button "Выбрать" at bounding box center [1215, 401] width 121 height 40
click at [1517, 29] on span "2 шт." at bounding box center [1522, 35] width 55 height 11
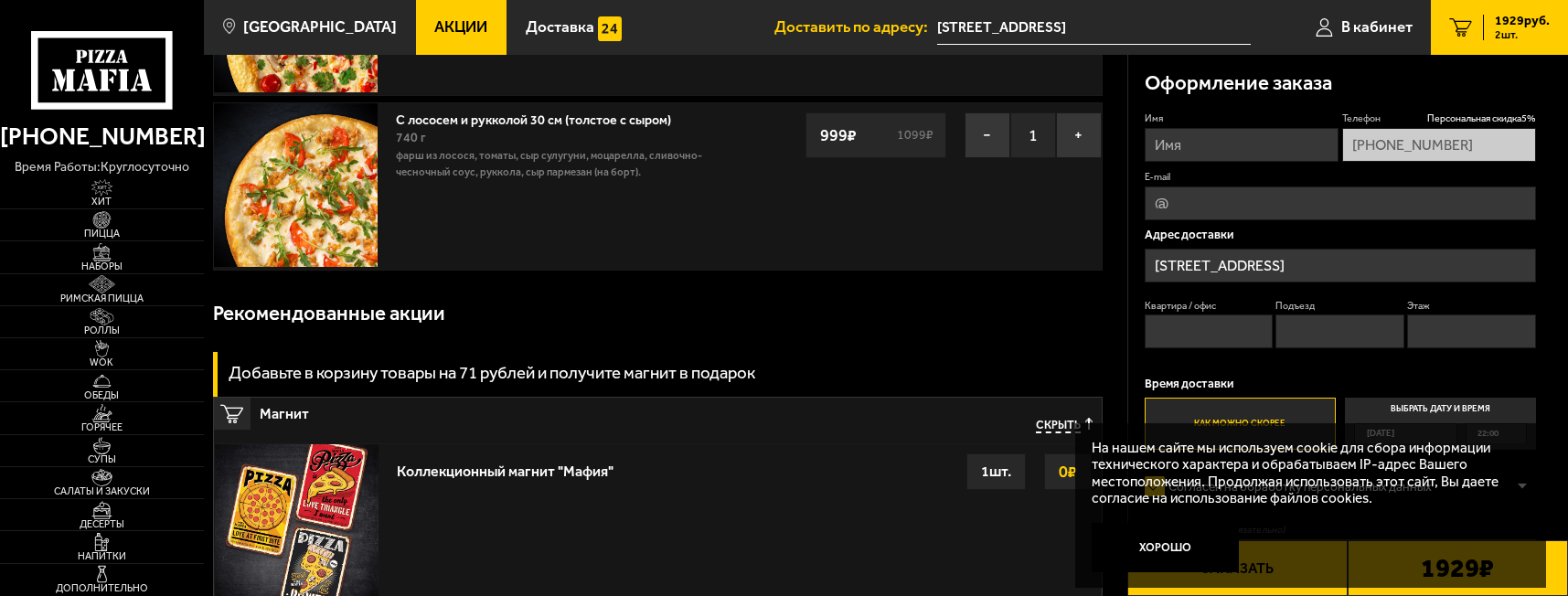
scroll to position [137, 0]
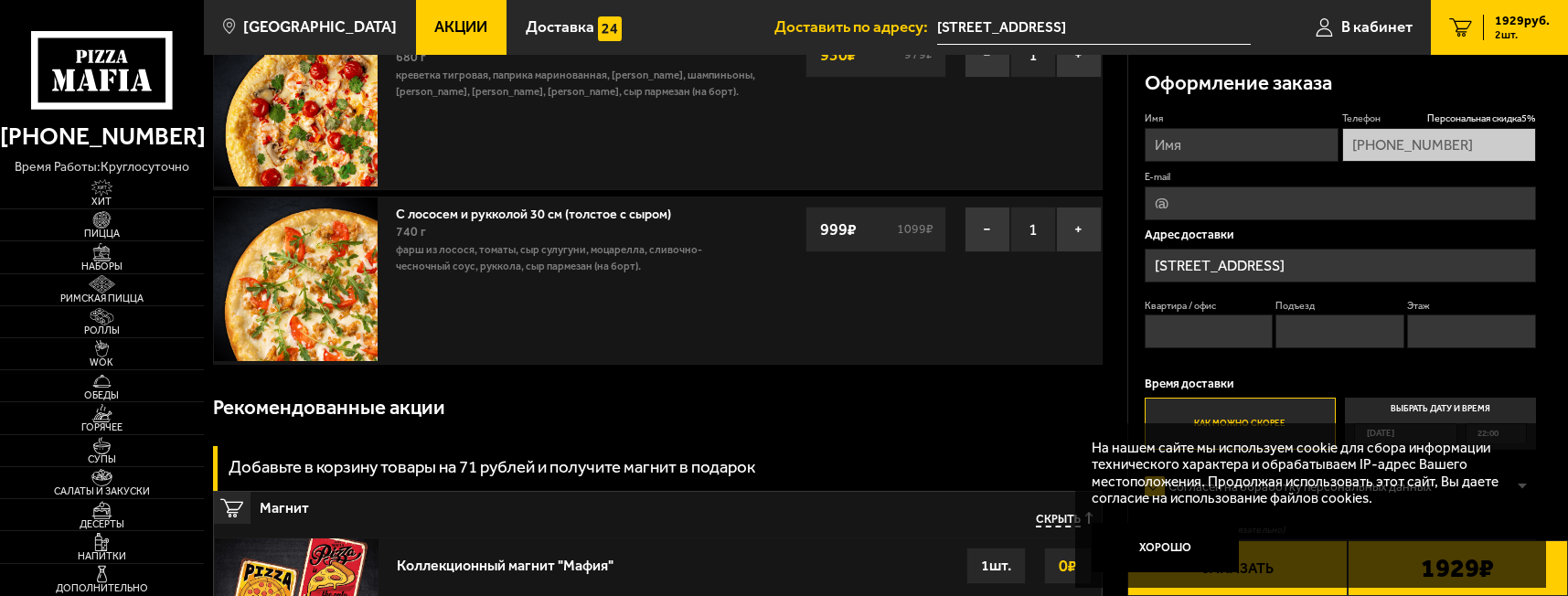
click at [1371, 265] on input "[STREET_ADDRESS]" at bounding box center [1340, 266] width 392 height 34
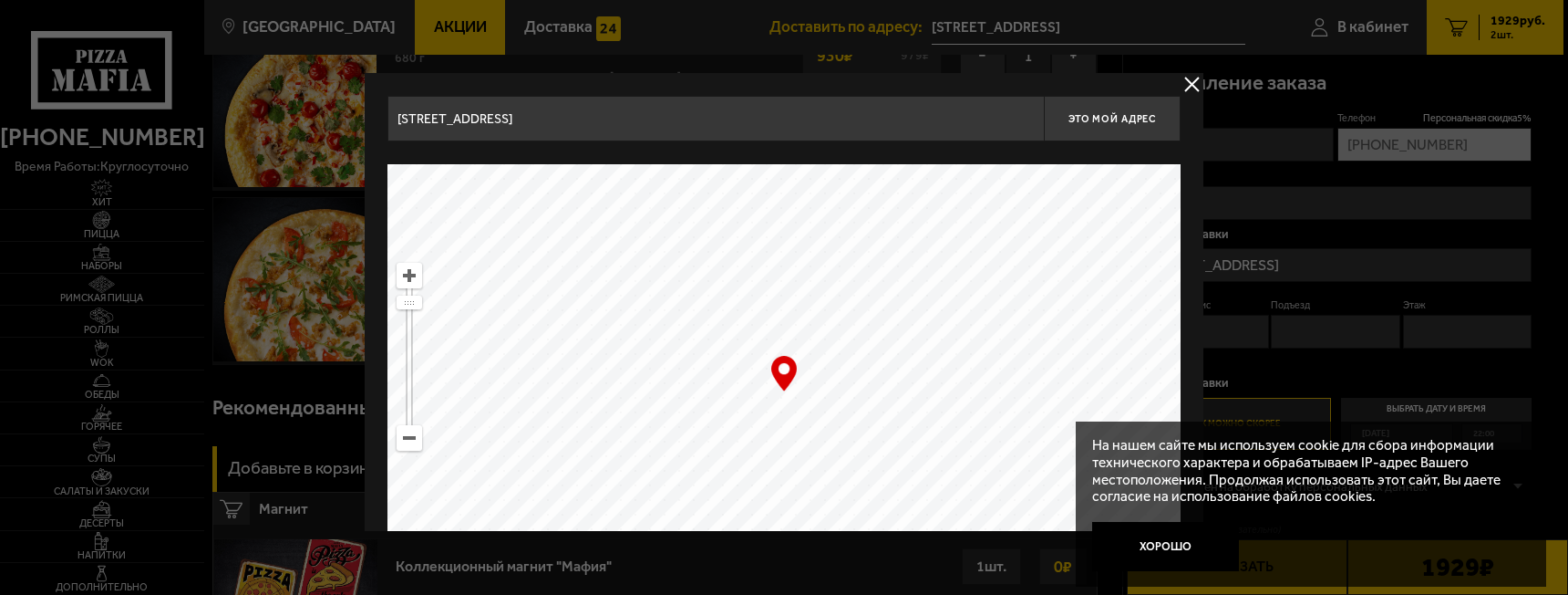
click at [1189, 86] on button "delivery type" at bounding box center [1192, 84] width 23 height 23
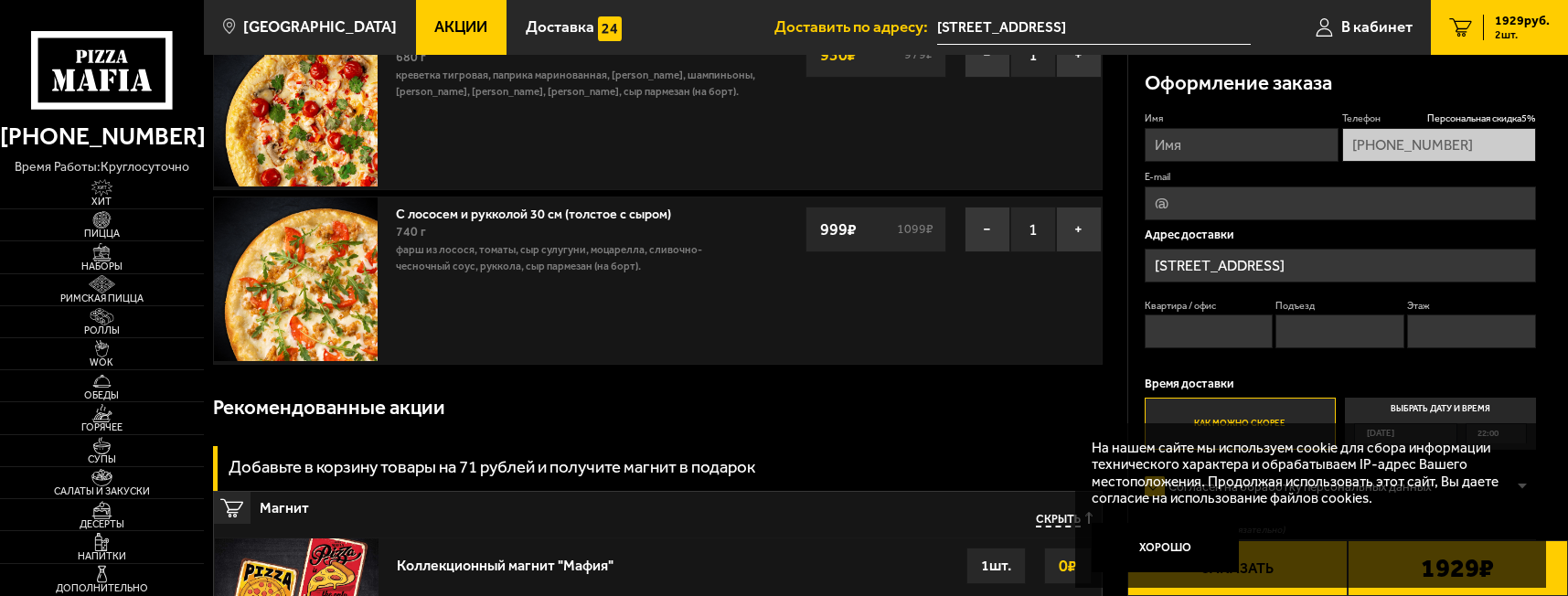
click at [1190, 332] on input "Квартира / офис" at bounding box center [1209, 331] width 129 height 34
type input "83"
click at [1491, 338] on input "Этаж" at bounding box center [1471, 331] width 129 height 34
type input "2"
click at [1348, 345] on input "Подъезд" at bounding box center [1339, 331] width 129 height 34
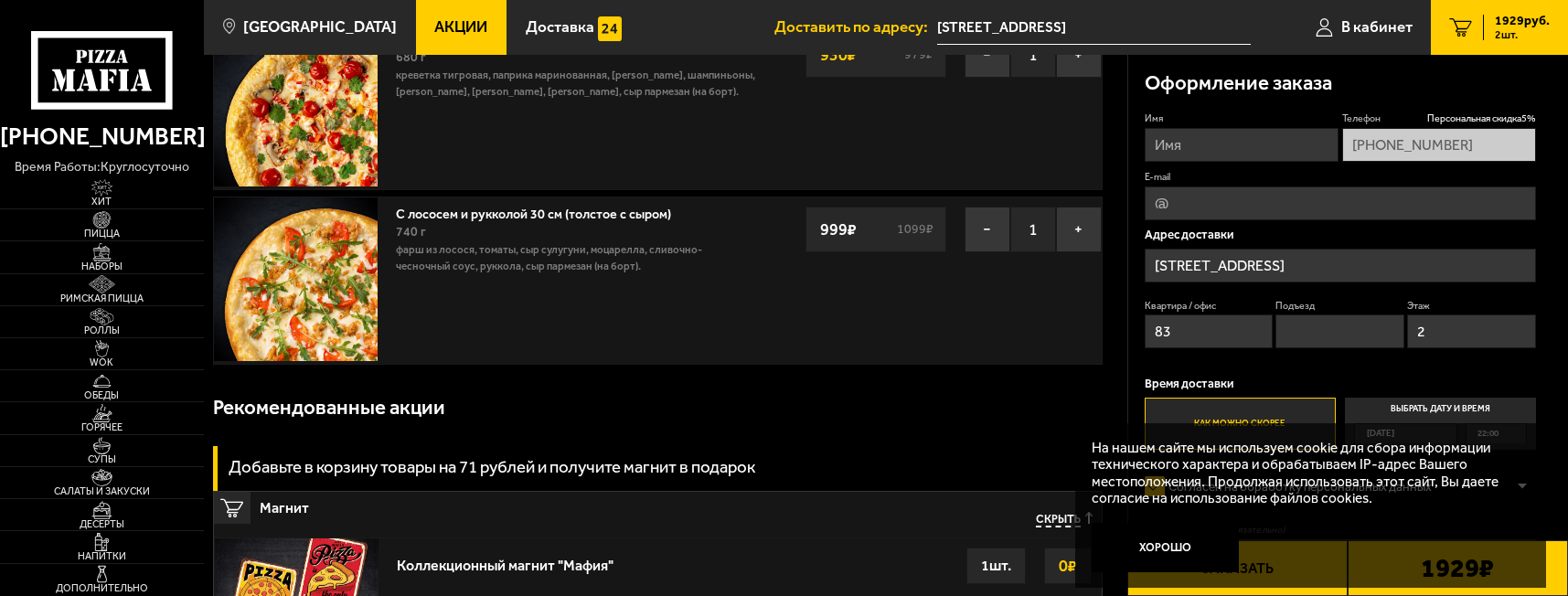
scroll to position [365, 0]
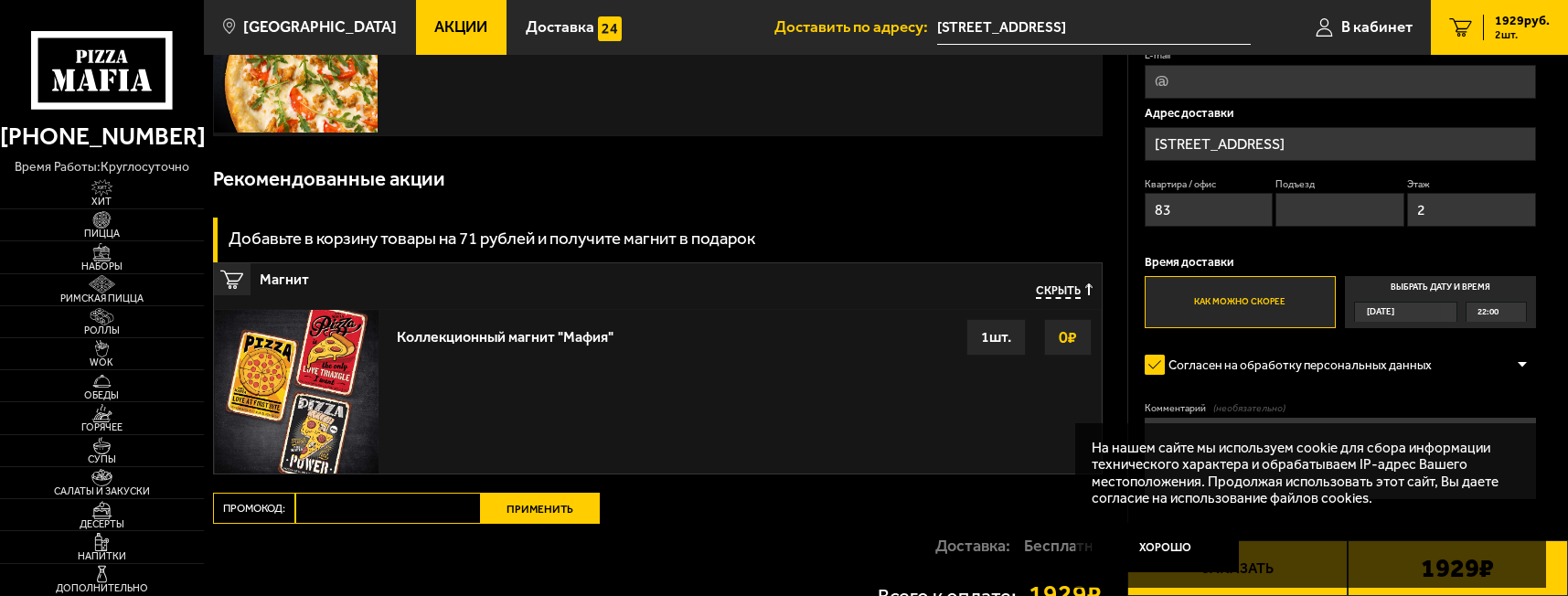
click at [1333, 210] on input "Подъезд" at bounding box center [1339, 210] width 129 height 34
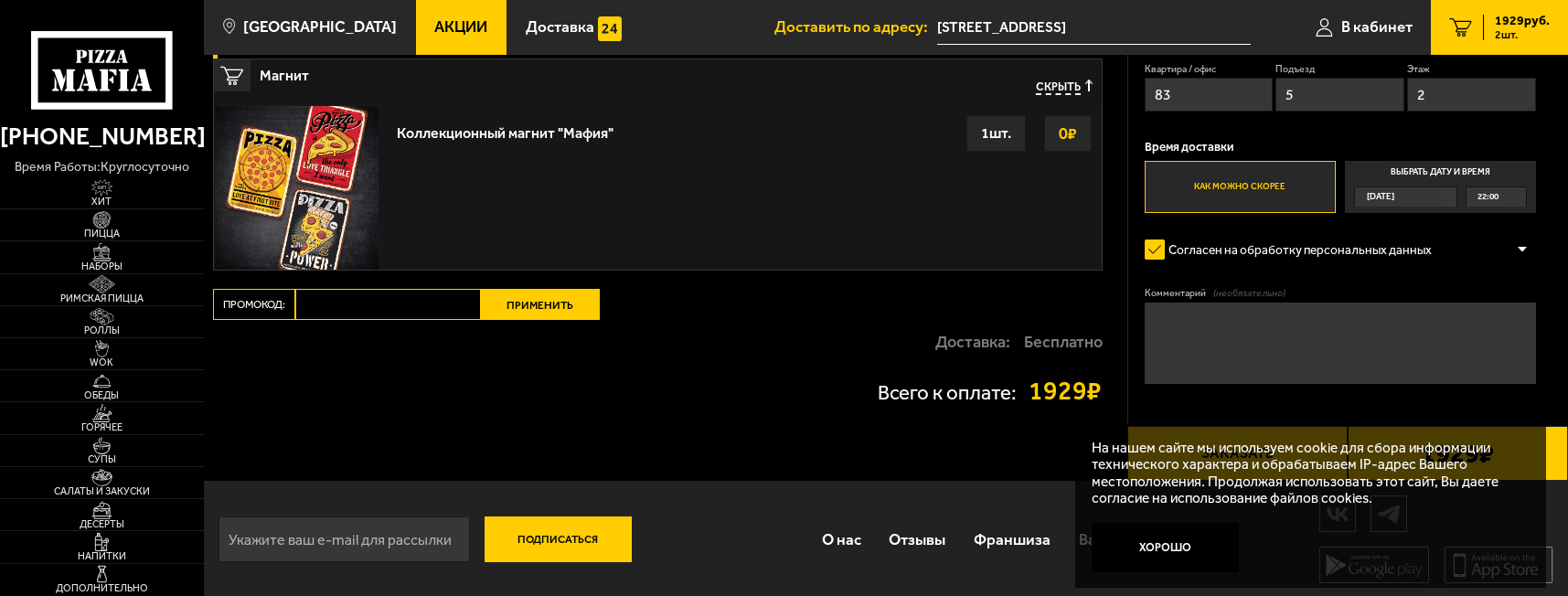
scroll to position [572, 0]
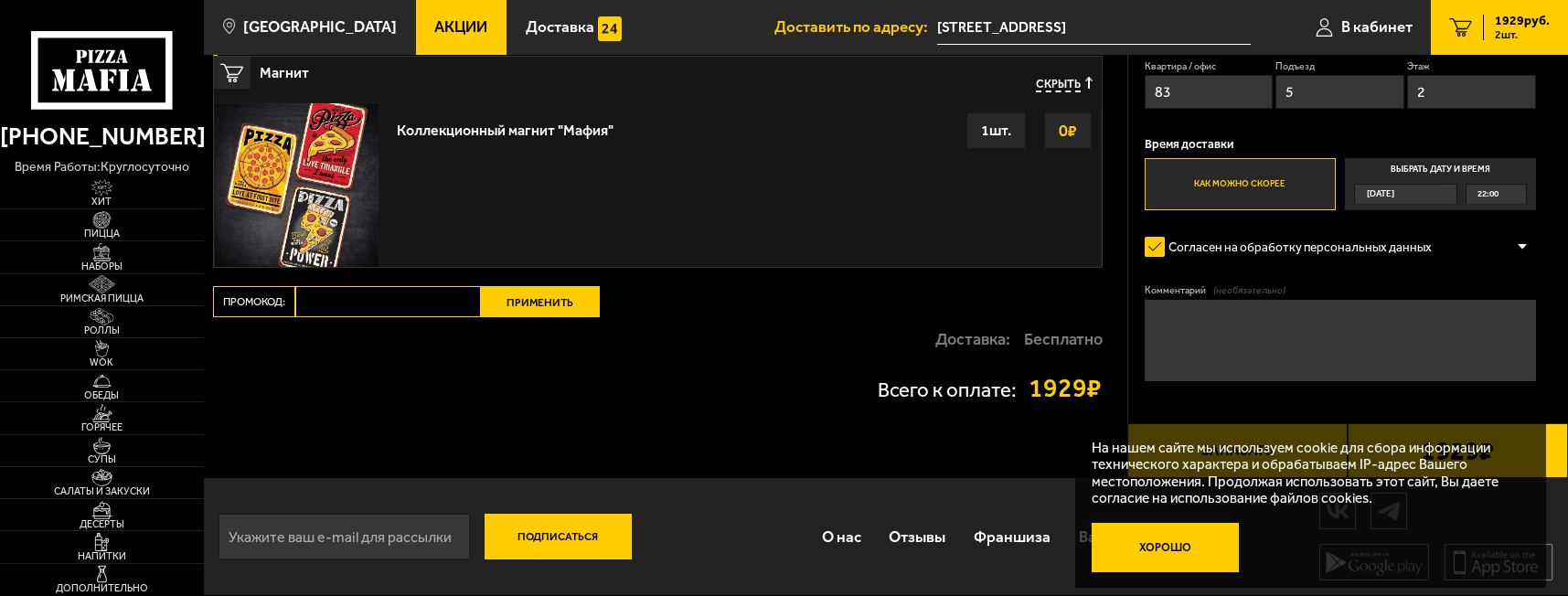
type input "5"
click at [1201, 549] on button "Хорошо" at bounding box center [1165, 548] width 147 height 49
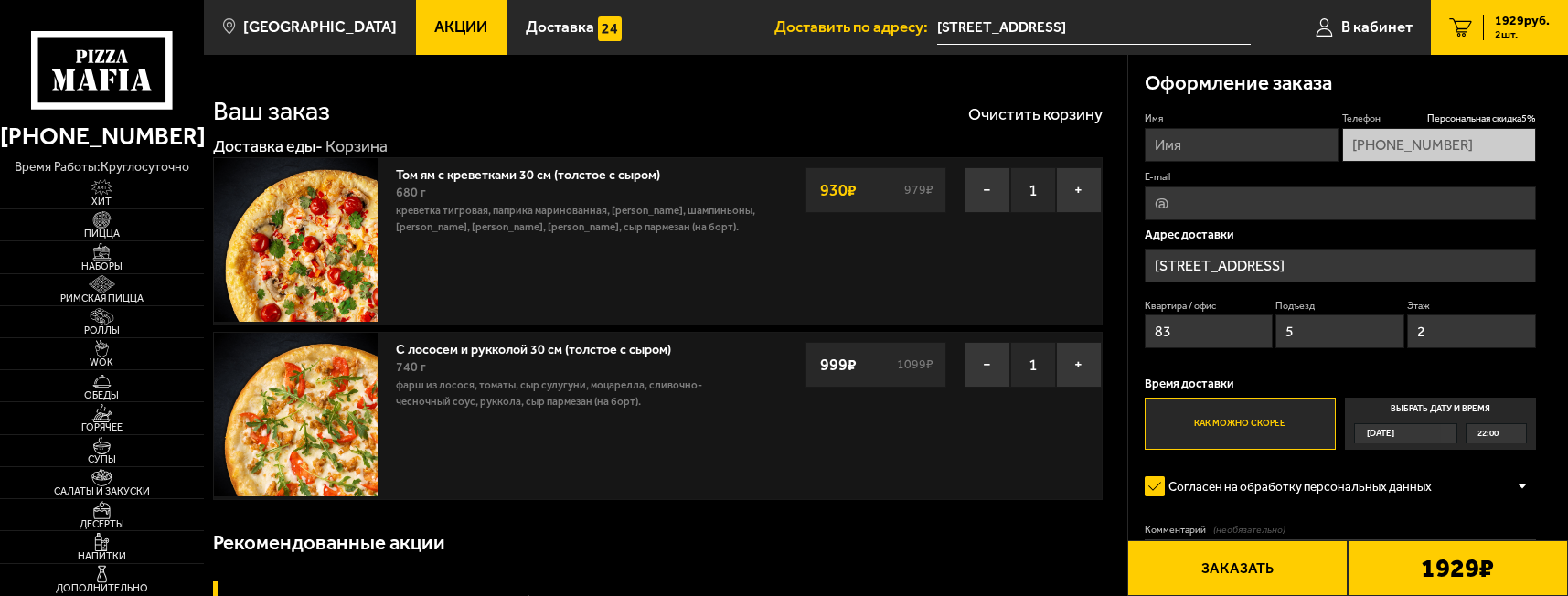
scroll to position [0, 0]
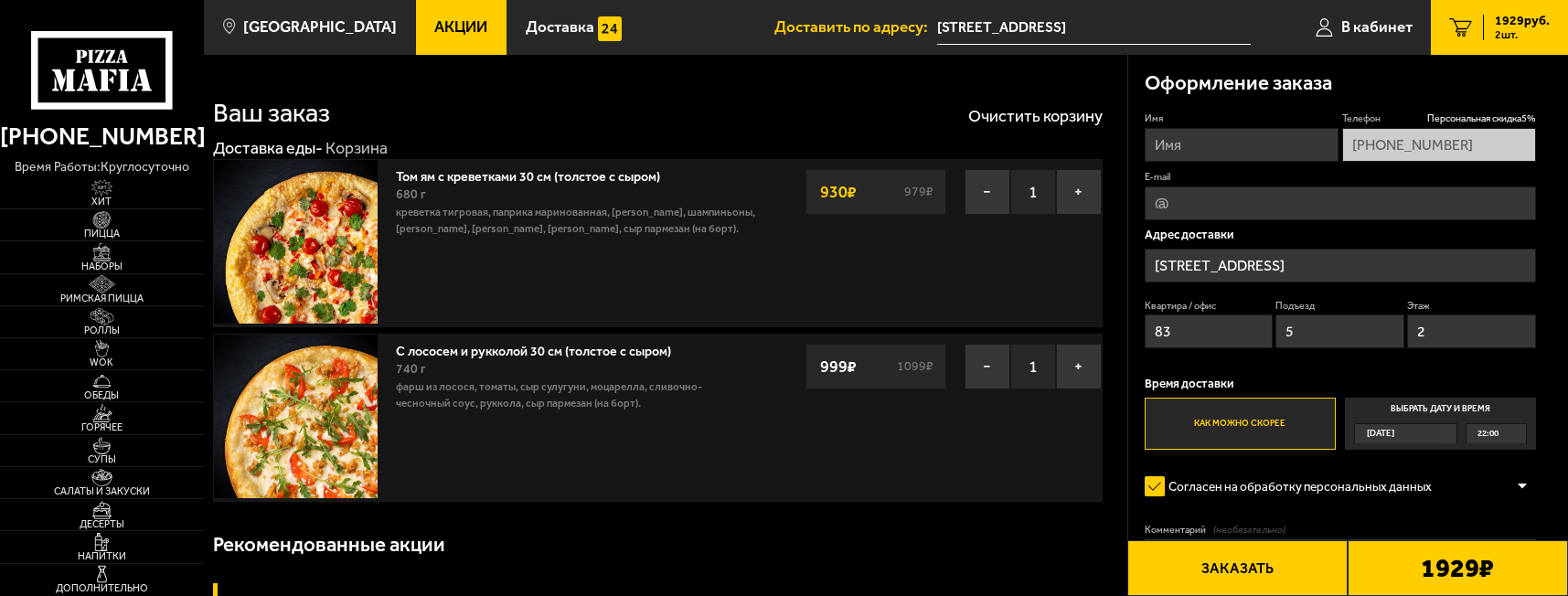
click at [1275, 568] on button "Заказать" at bounding box center [1237, 568] width 220 height 56
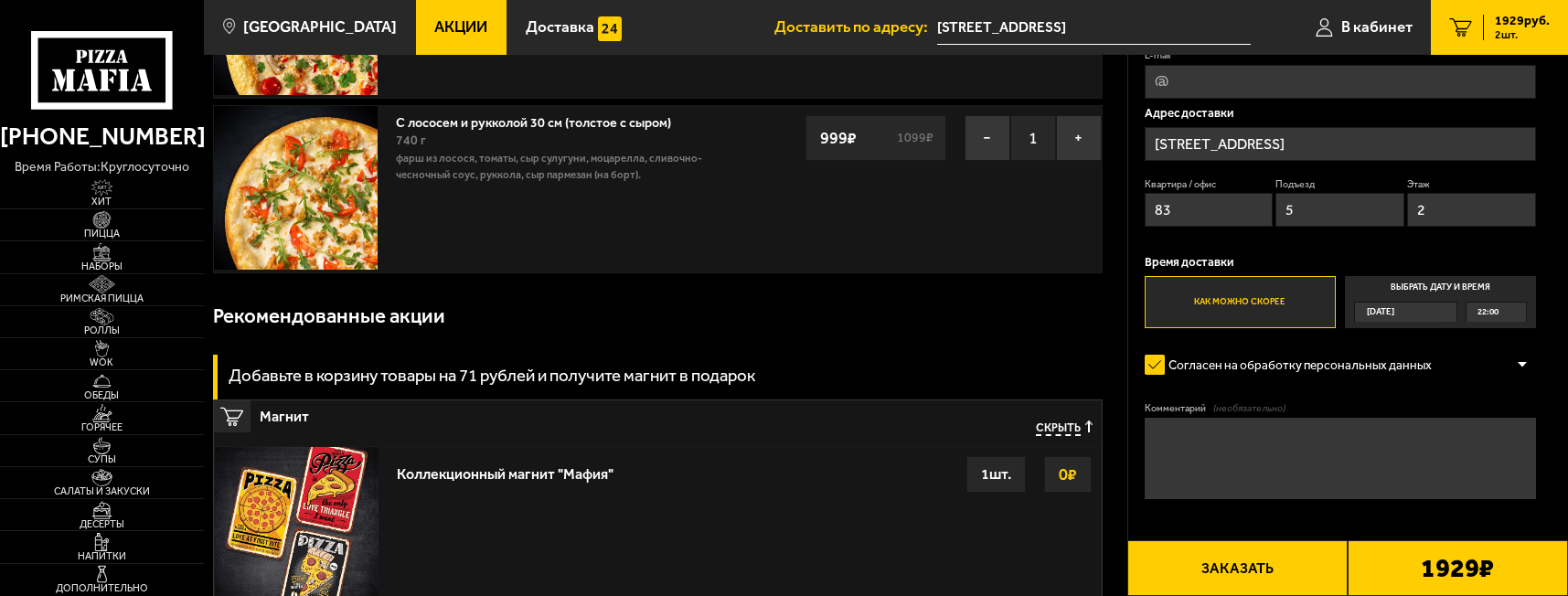
click at [1254, 566] on button "Заказать" at bounding box center [1237, 568] width 220 height 56
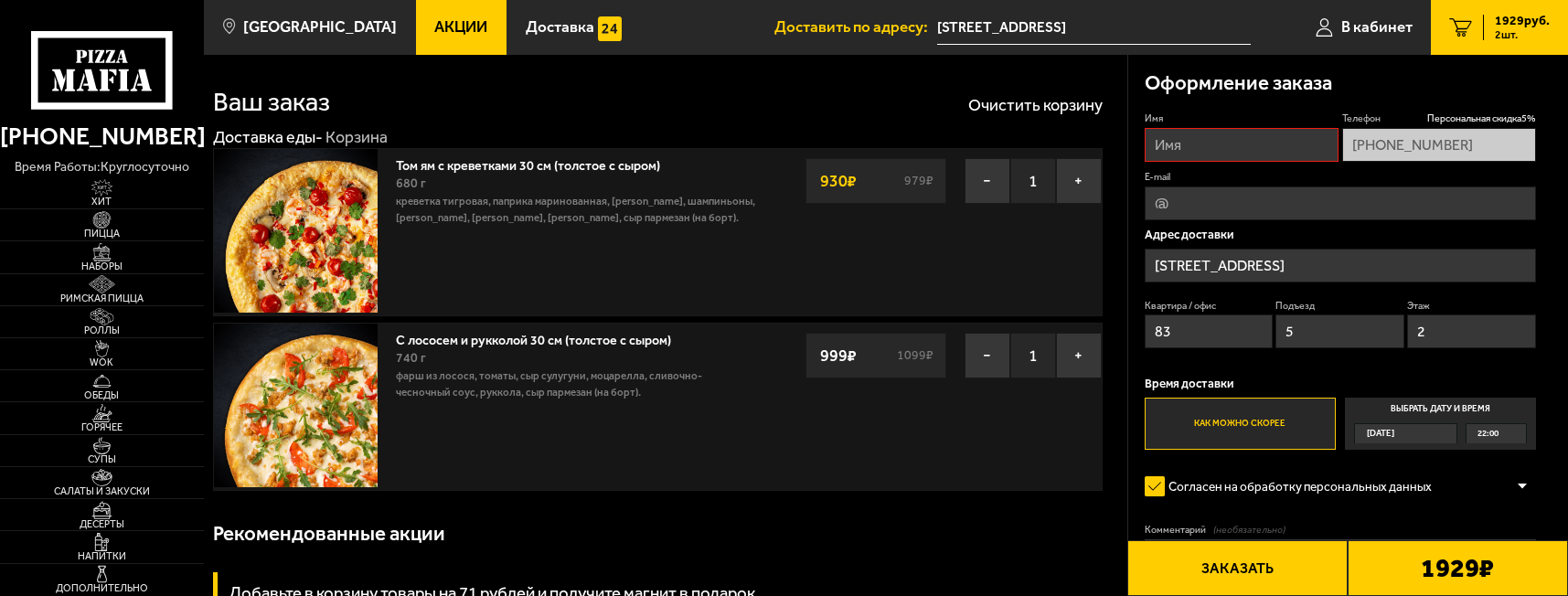
scroll to position [0, 0]
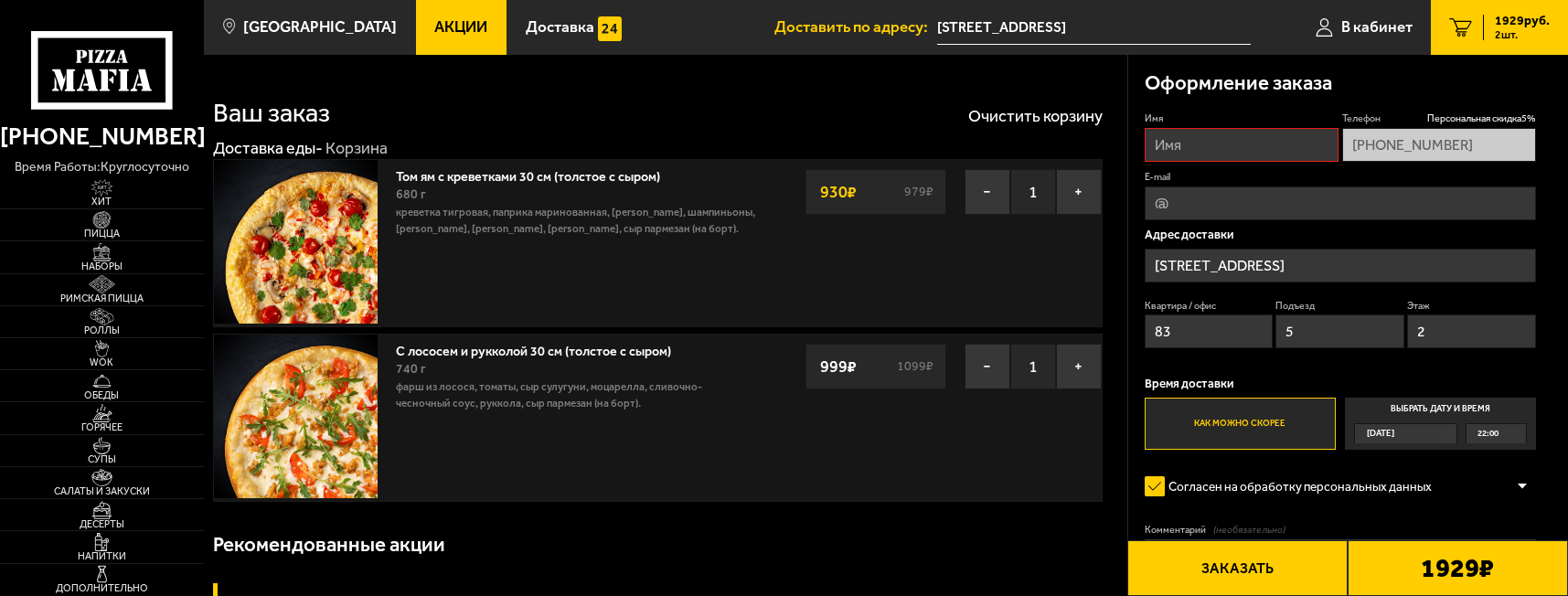
drag, startPoint x: 1266, startPoint y: 405, endPoint x: 1273, endPoint y: 427, distance: 23.1
click at [1273, 426] on label "Как можно скорее" at bounding box center [1240, 423] width 191 height 52
click at [0, 0] on input "Как можно скорее" at bounding box center [0, 0] width 0 height 0
click at [1274, 432] on label "Как можно скорее" at bounding box center [1240, 423] width 191 height 52
click at [0, 0] on input "Как можно скорее" at bounding box center [0, 0] width 0 height 0
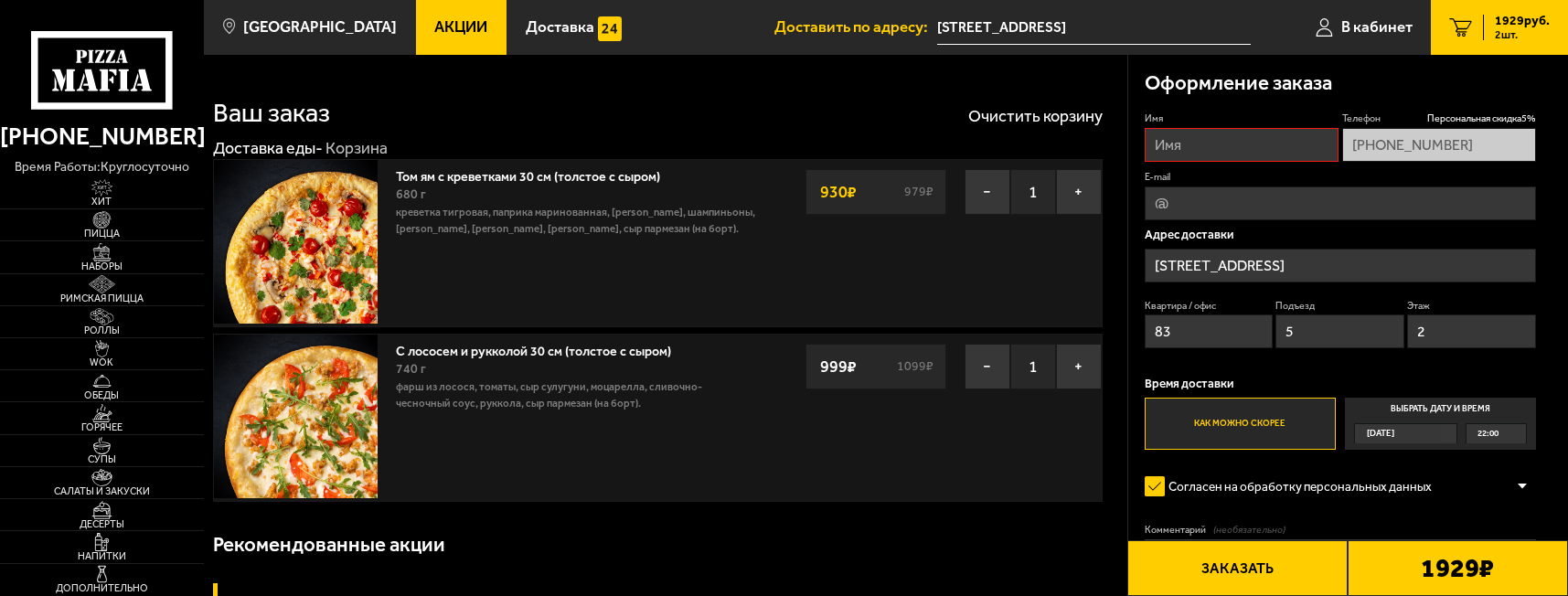
click at [1267, 141] on input "Имя" at bounding box center [1241, 145] width 195 height 34
type input "F"
type input "[PERSON_NAME]"
click at [1099, 95] on div "Ваш заказ Очистить корзину" at bounding box center [657, 102] width 889 height 48
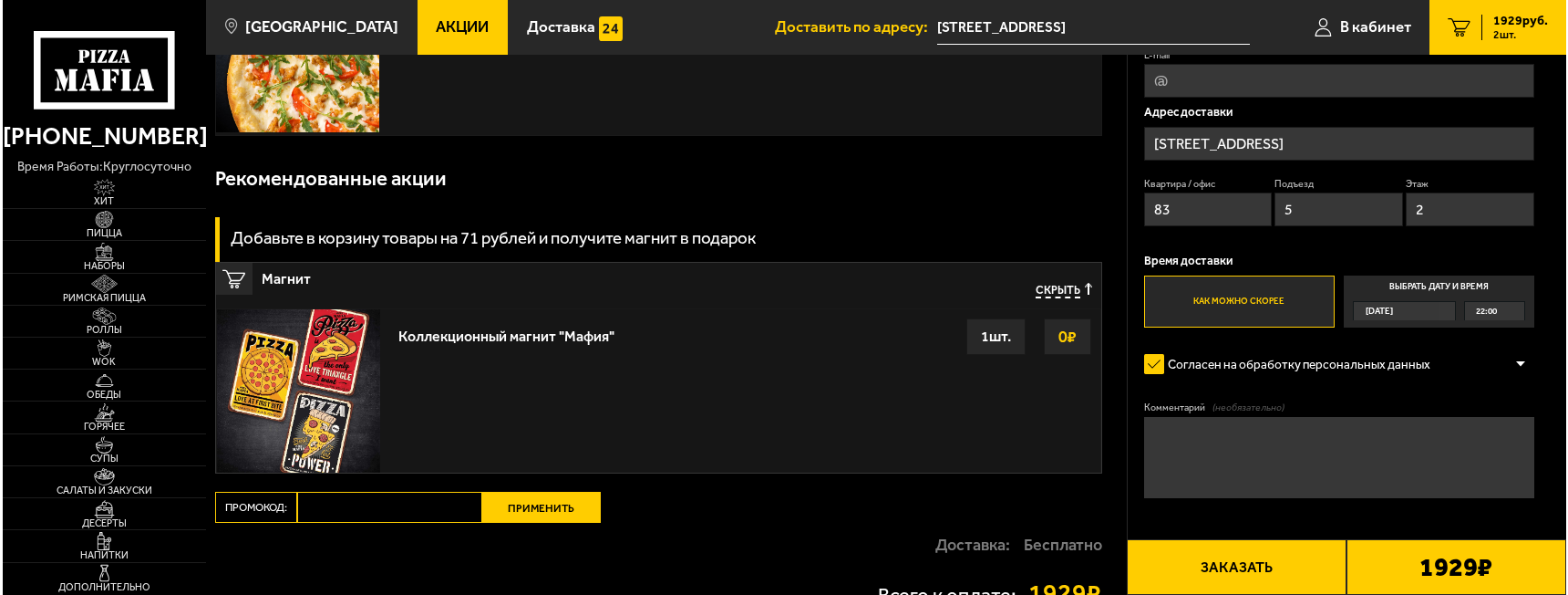
scroll to position [410, 0]
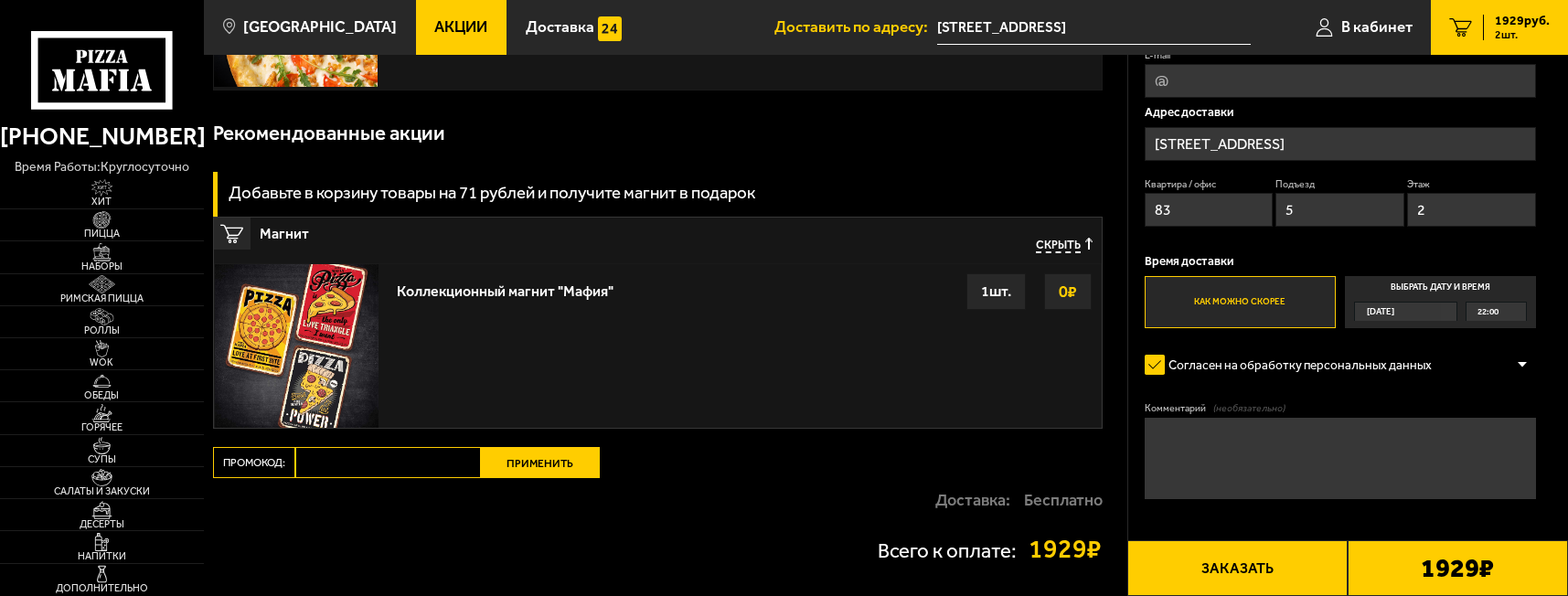
click at [1269, 592] on button "Заказать" at bounding box center [1237, 568] width 220 height 56
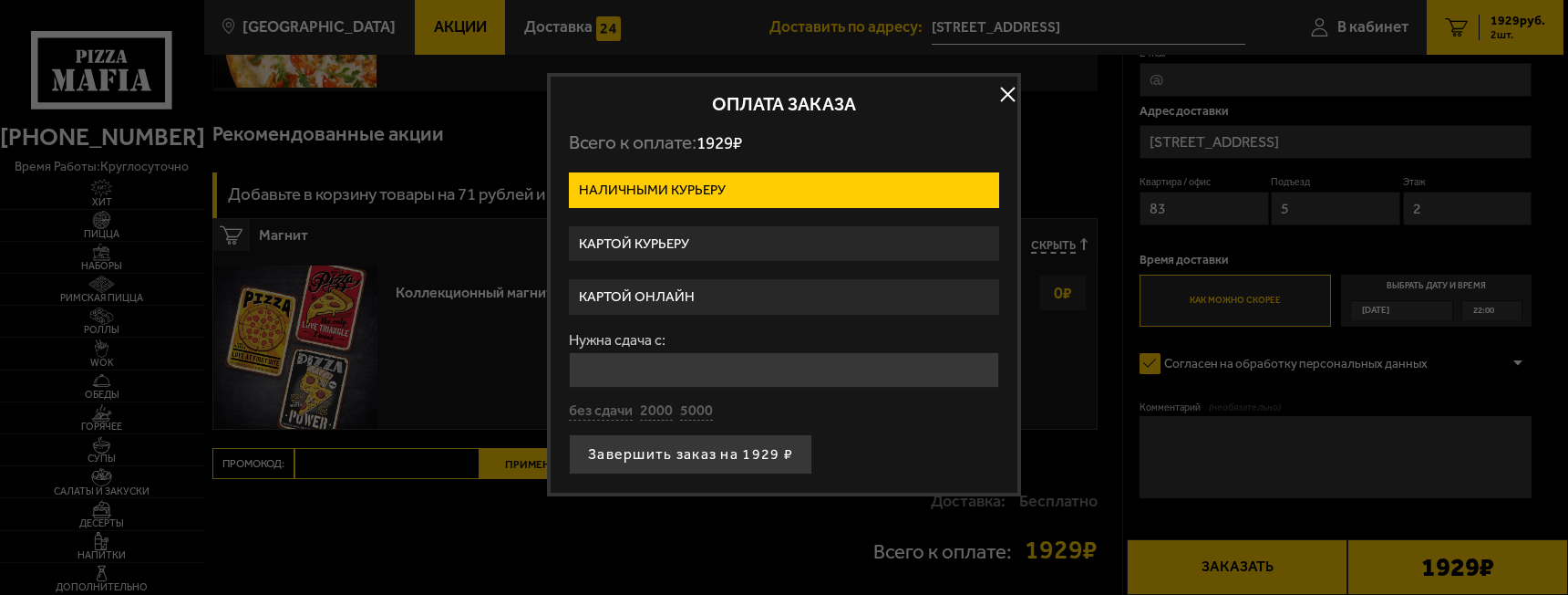
click at [707, 293] on label "Картой онлайн" at bounding box center [784, 298] width 431 height 36
click at [0, 0] on input "Картой онлайн" at bounding box center [0, 0] width 0 height 0
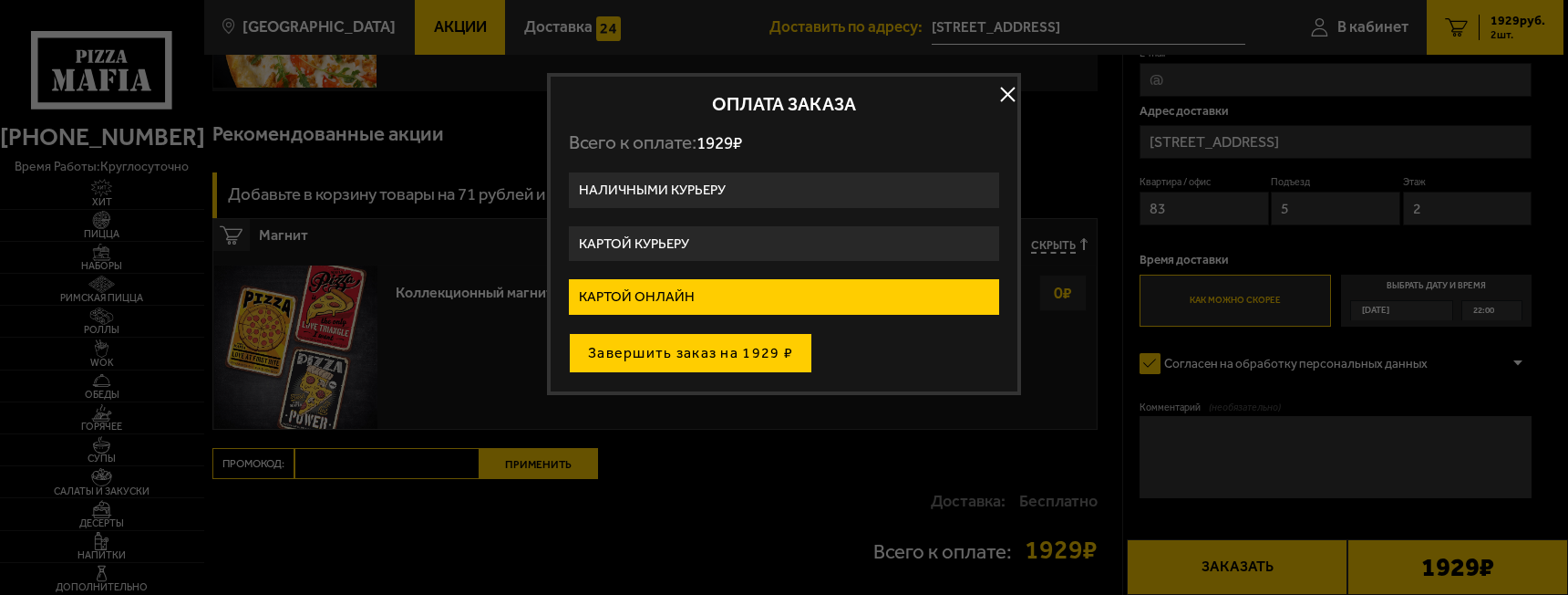
click at [738, 362] on button "Завершить заказ на 1929 ₽" at bounding box center [690, 353] width 243 height 40
